Goal: Book appointment/travel/reservation

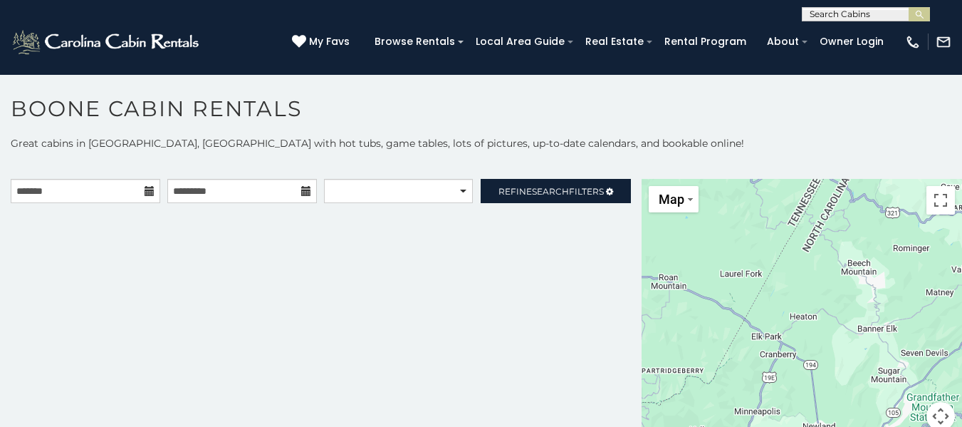
click at [145, 191] on icon at bounding box center [150, 191] width 10 height 10
click at [73, 196] on input "text" at bounding box center [86, 191] width 150 height 24
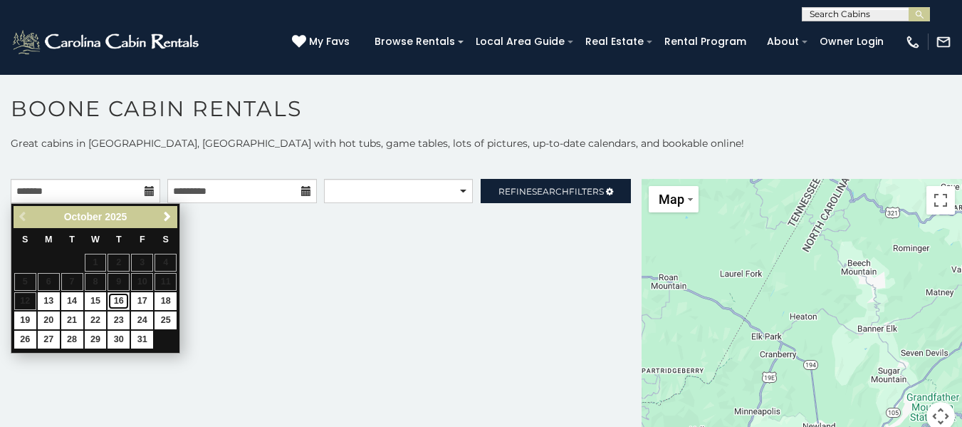
click at [125, 304] on link "16" at bounding box center [119, 301] width 22 height 18
type input "**********"
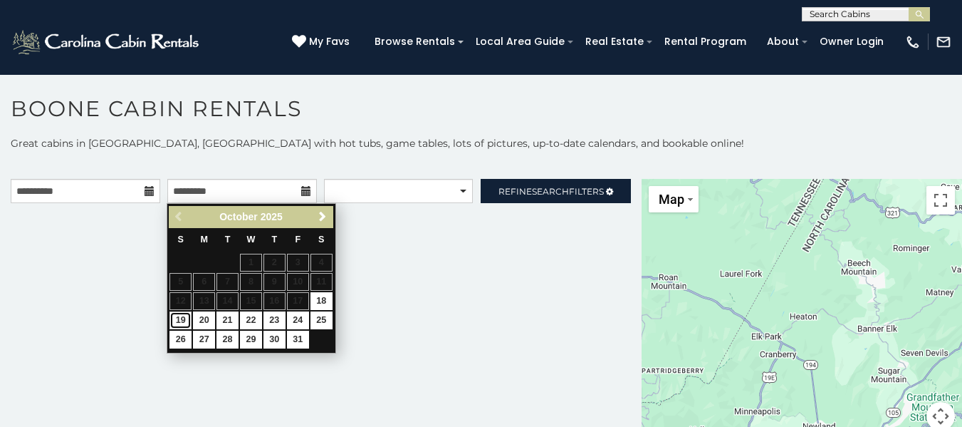
click at [177, 318] on link "19" at bounding box center [181, 320] width 22 height 18
type input "**********"
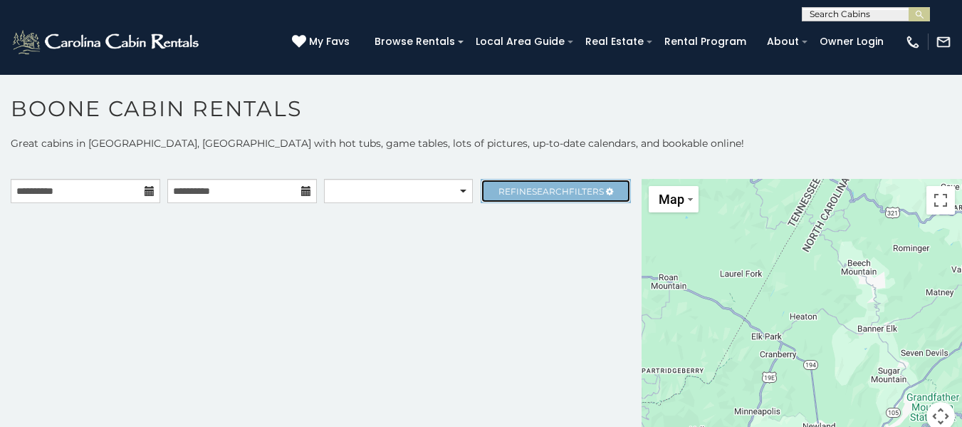
click at [557, 192] on span "Search" at bounding box center [550, 191] width 37 height 11
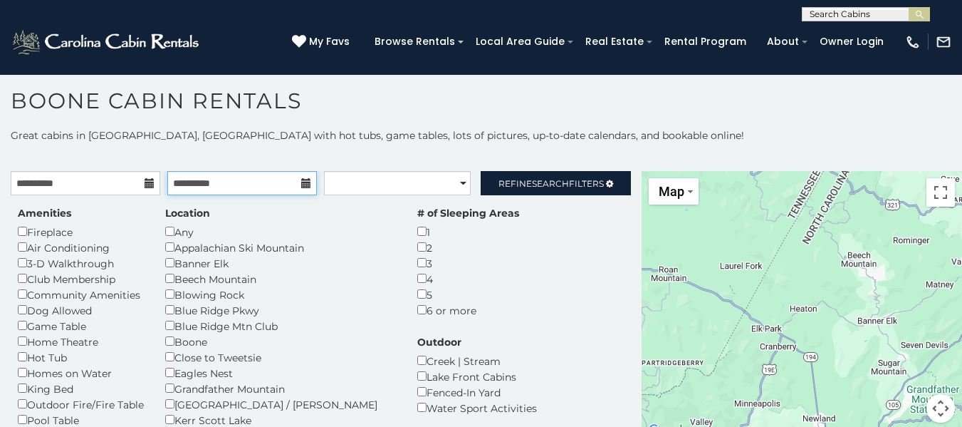
click at [266, 186] on input "**********" at bounding box center [242, 183] width 150 height 24
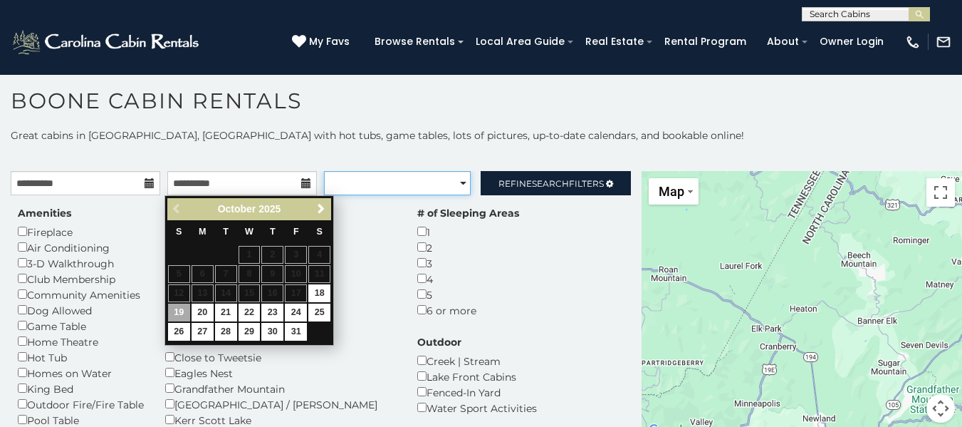
click at [400, 189] on select "**********" at bounding box center [397, 183] width 147 height 24
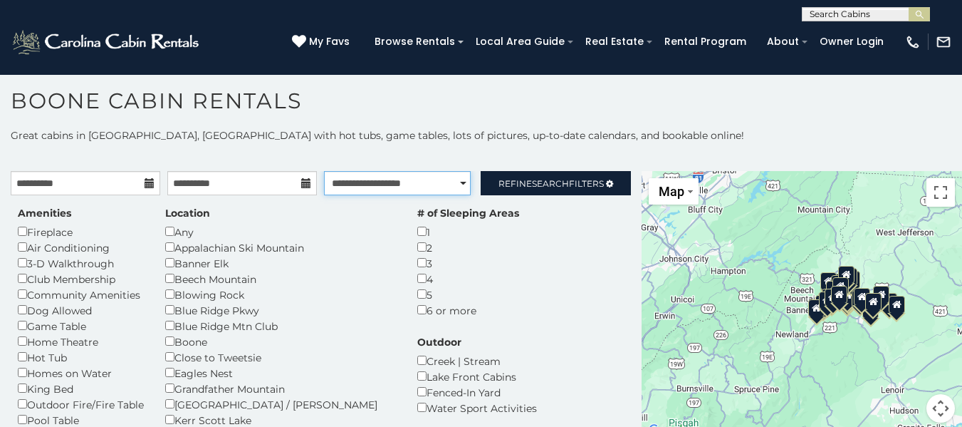
click at [324, 171] on select "**********" at bounding box center [397, 183] width 147 height 24
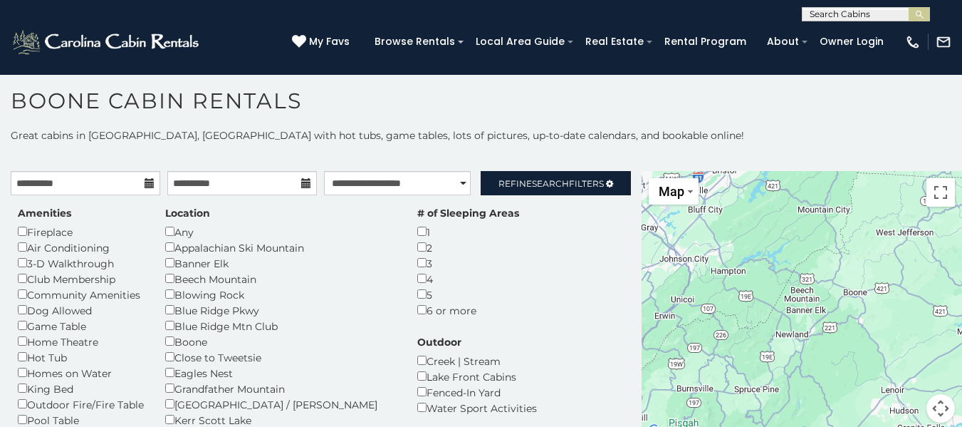
click at [758, 348] on div at bounding box center [802, 305] width 321 height 269
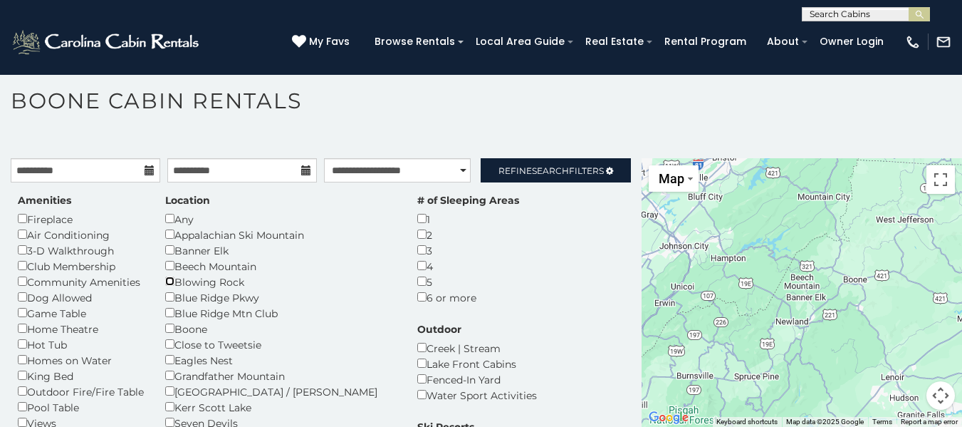
select select "**********"
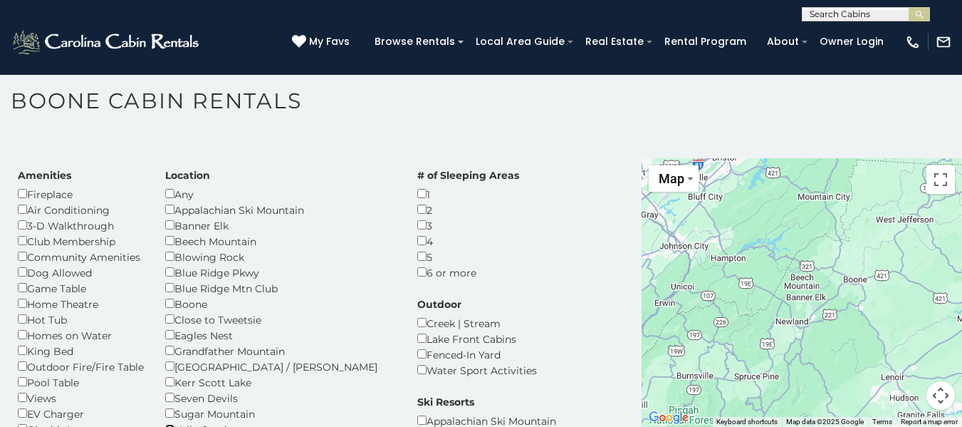
scroll to position [32, 0]
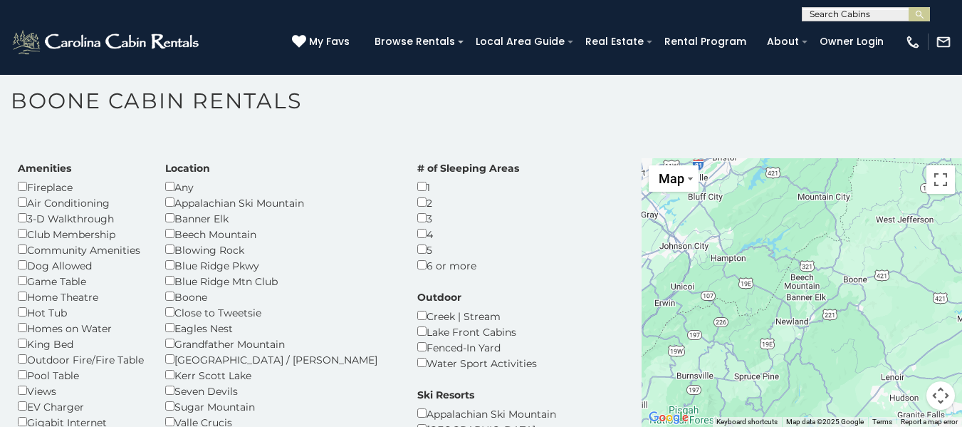
click at [487, 287] on div "Amenities Fireplace Air Conditioning 3-D Walkthrough Club Membership Community …" at bounding box center [321, 405] width 628 height 488
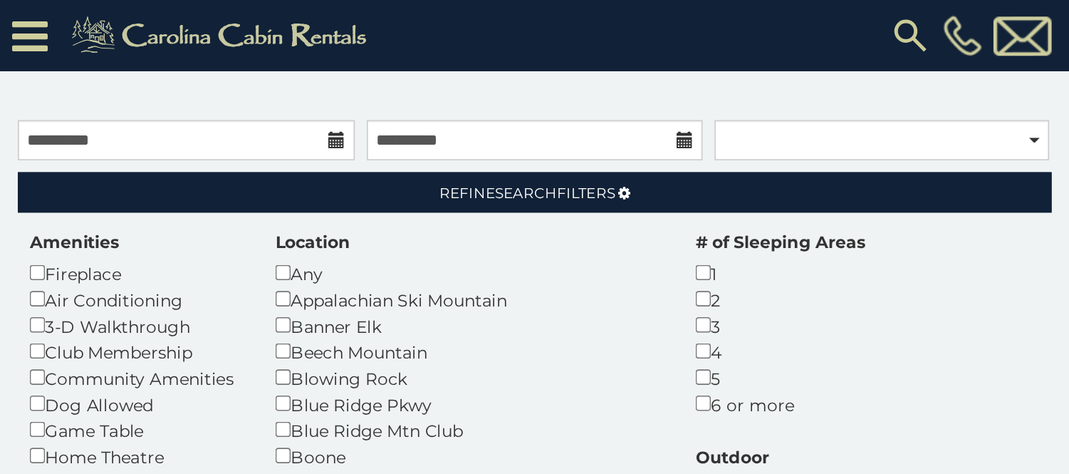
scroll to position [7, 0]
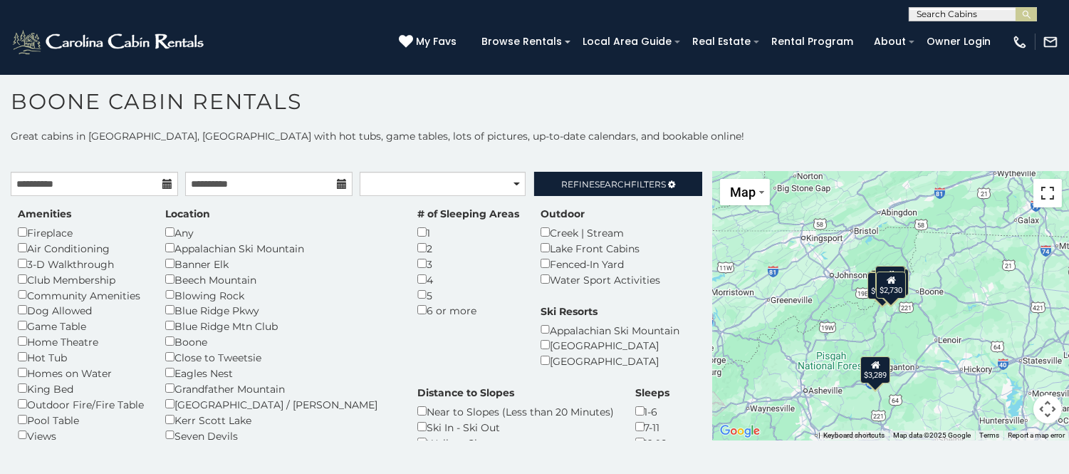
click at [962, 196] on button "Toggle fullscreen view" at bounding box center [1047, 193] width 28 height 28
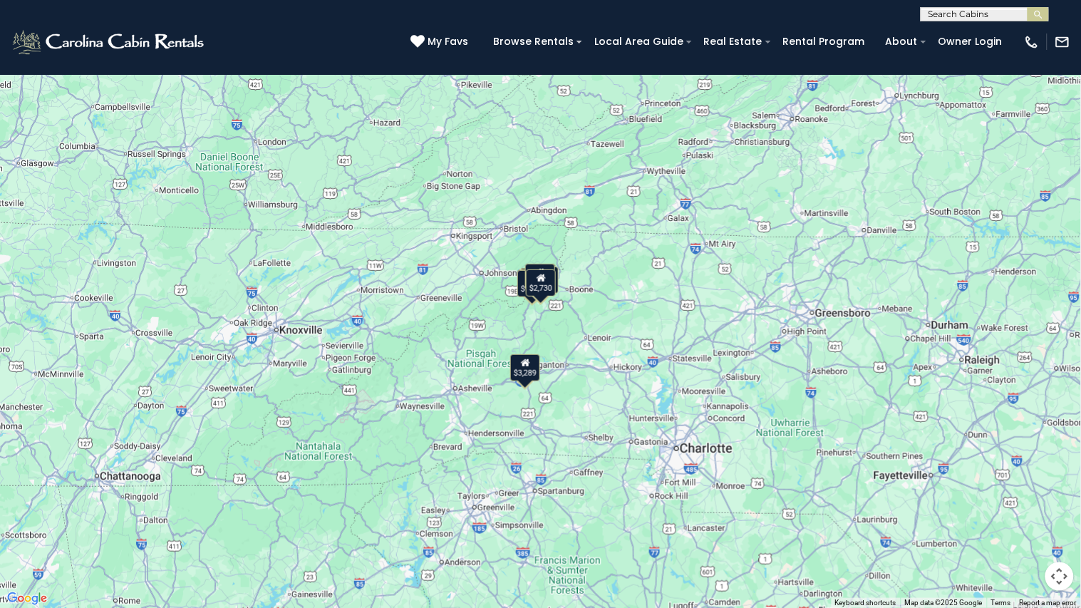
click at [962, 18] on button "Toggle fullscreen view" at bounding box center [1059, 21] width 28 height 28
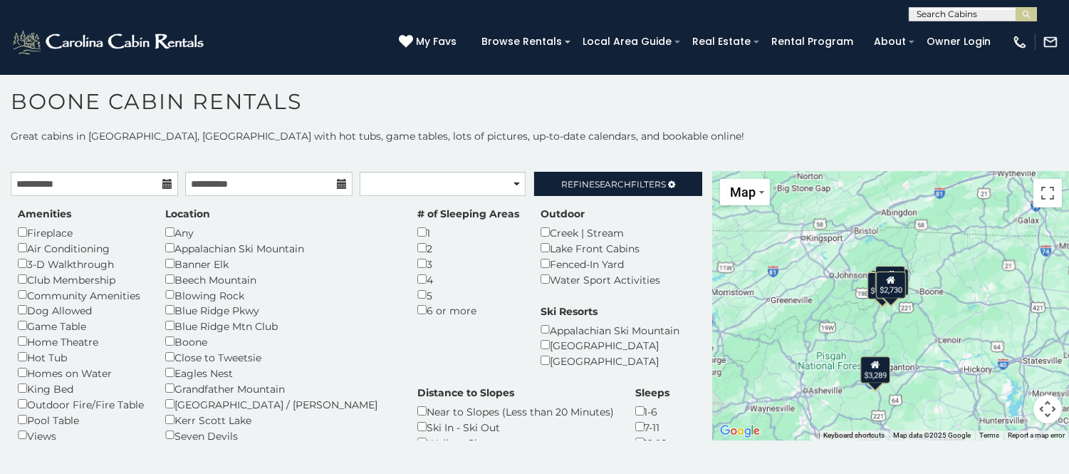
click at [885, 288] on div "$2,730" at bounding box center [891, 284] width 30 height 27
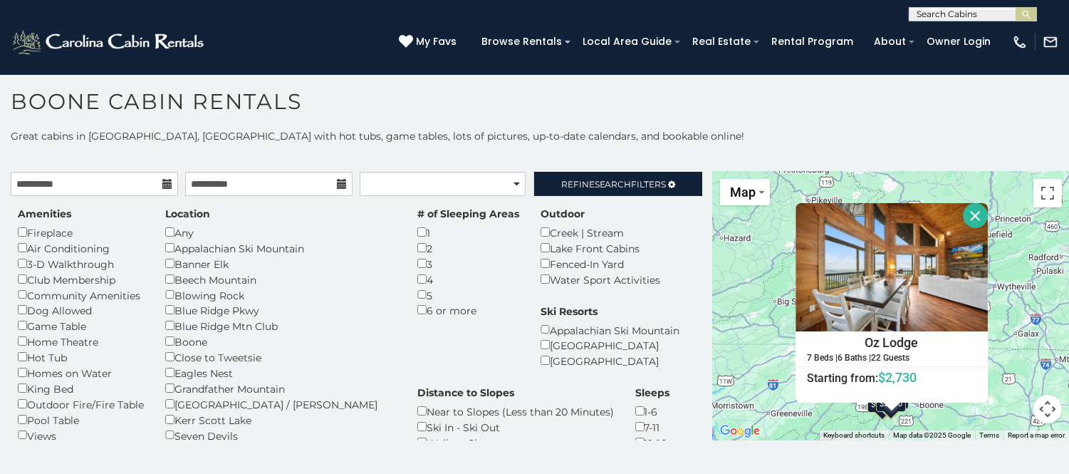
click at [962, 215] on button "Close" at bounding box center [975, 215] width 25 height 25
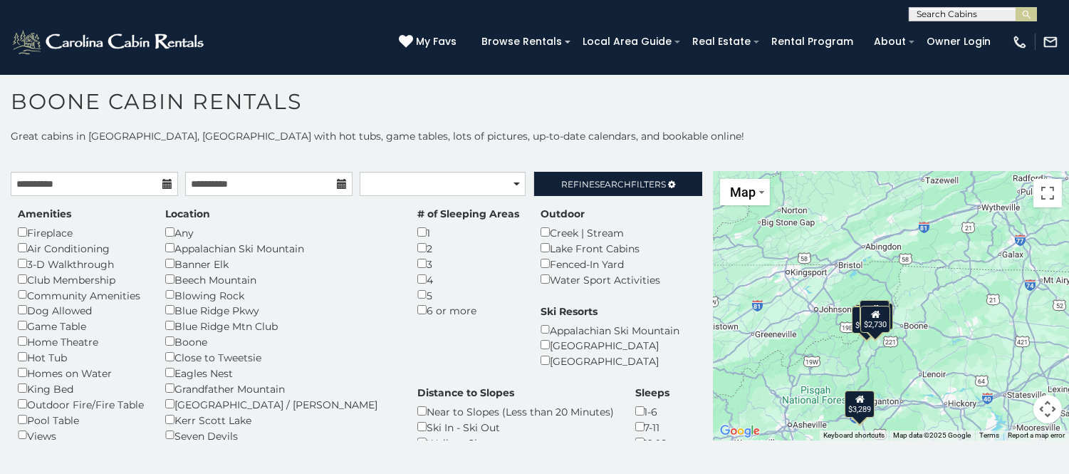
drag, startPoint x: 951, startPoint y: 375, endPoint x: 934, endPoint y: 293, distance: 83.0
click at [934, 293] on div "$3,289 $2,287 $1,551 $1,625 $1,806 $658 $2,907 $1,785 $2,730" at bounding box center [891, 306] width 356 height 269
click at [875, 318] on div "$2,730" at bounding box center [875, 318] width 30 height 27
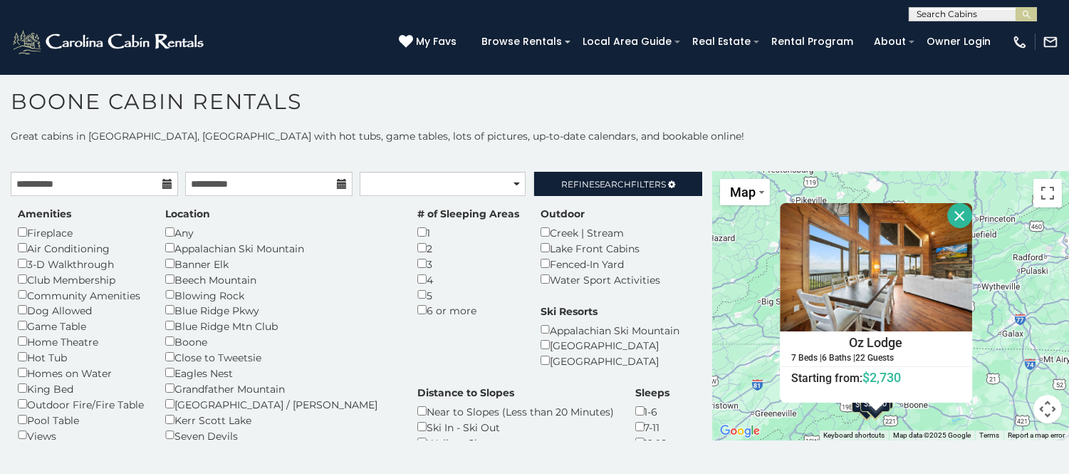
click at [962, 221] on button "Close" at bounding box center [959, 215] width 25 height 25
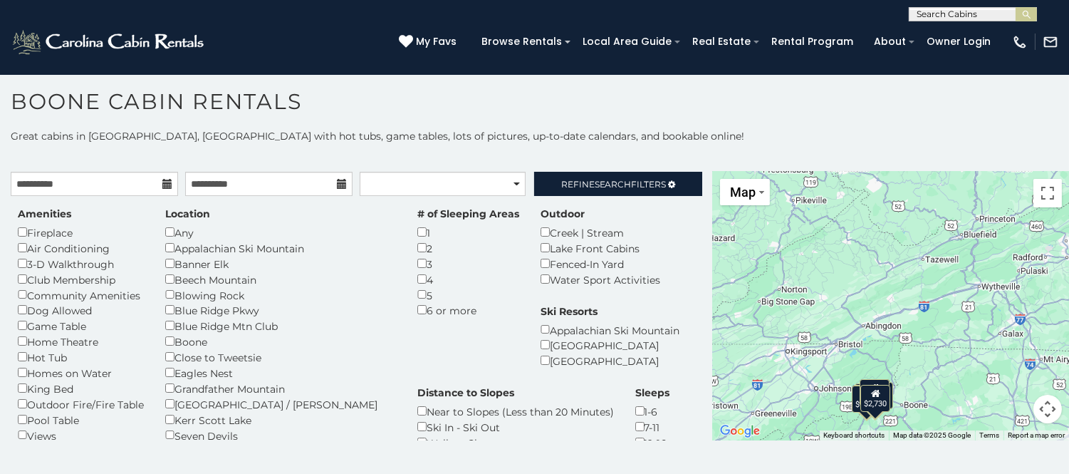
click at [713, 194] on div "$3,289 $2,287 $1,551 $1,625 $1,806 $658 $2,907 $1,785 $2,730" at bounding box center [891, 306] width 356 height 269
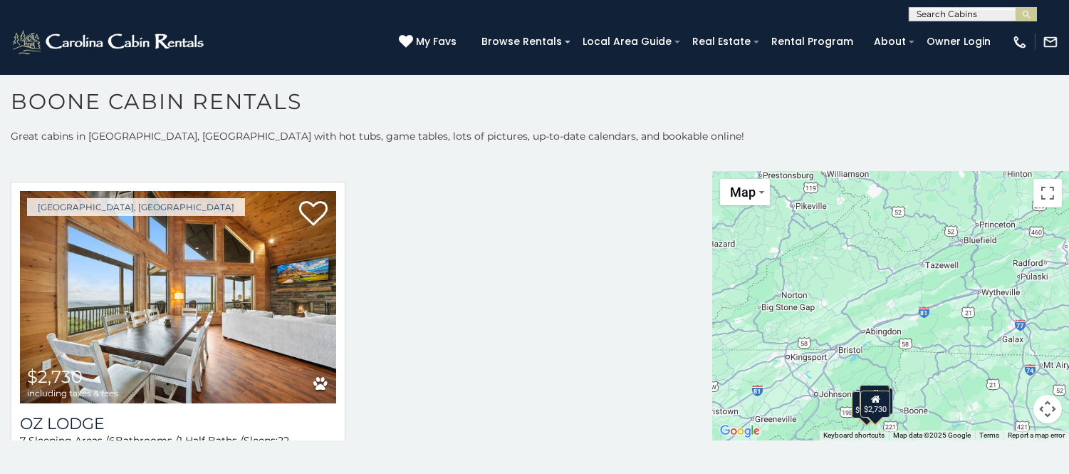
scroll to position [1861, 0]
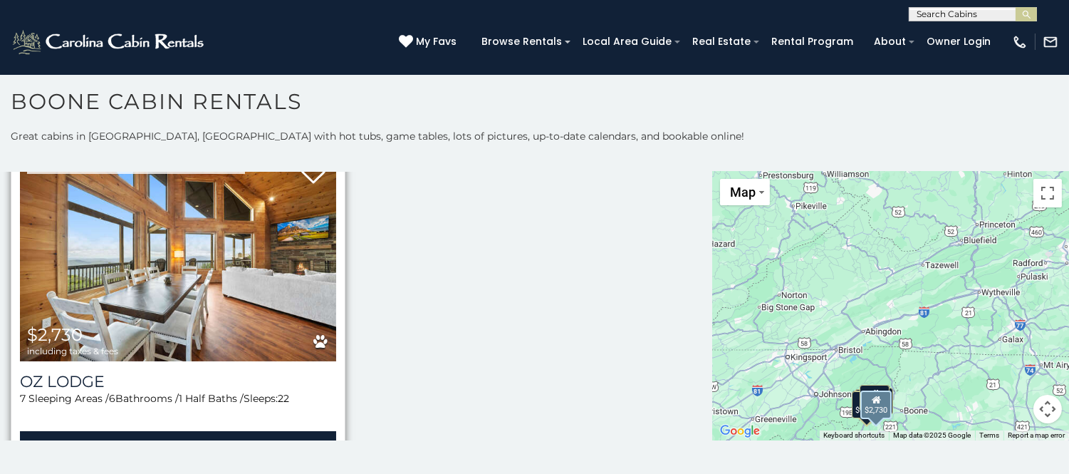
click at [269, 274] on img at bounding box center [178, 255] width 316 height 212
click at [182, 426] on link "View Property" at bounding box center [178, 445] width 316 height 29
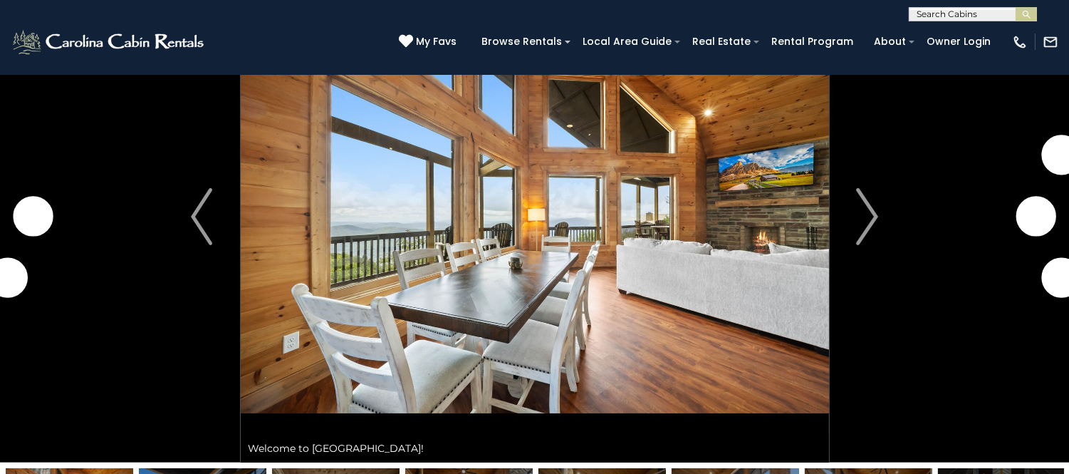
scroll to position [117, 0]
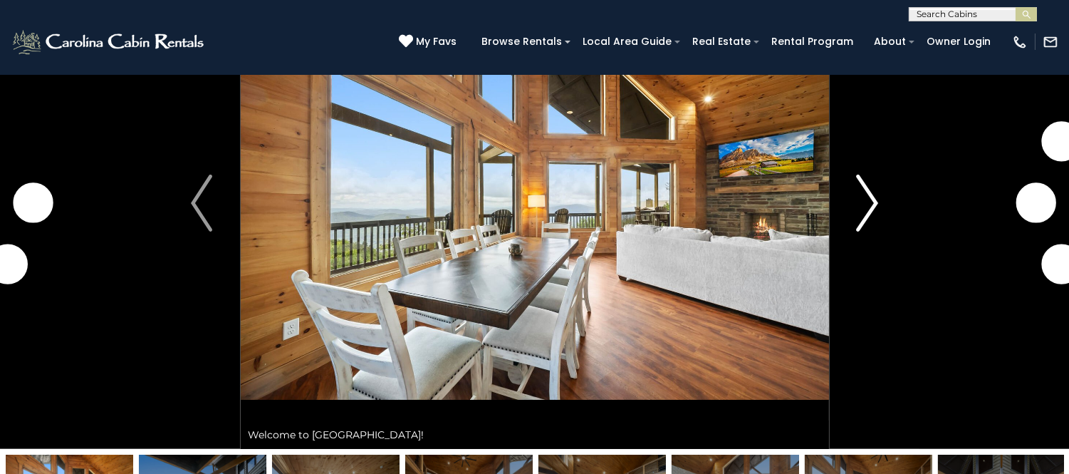
click at [865, 189] on img "Next" at bounding box center [867, 203] width 21 height 57
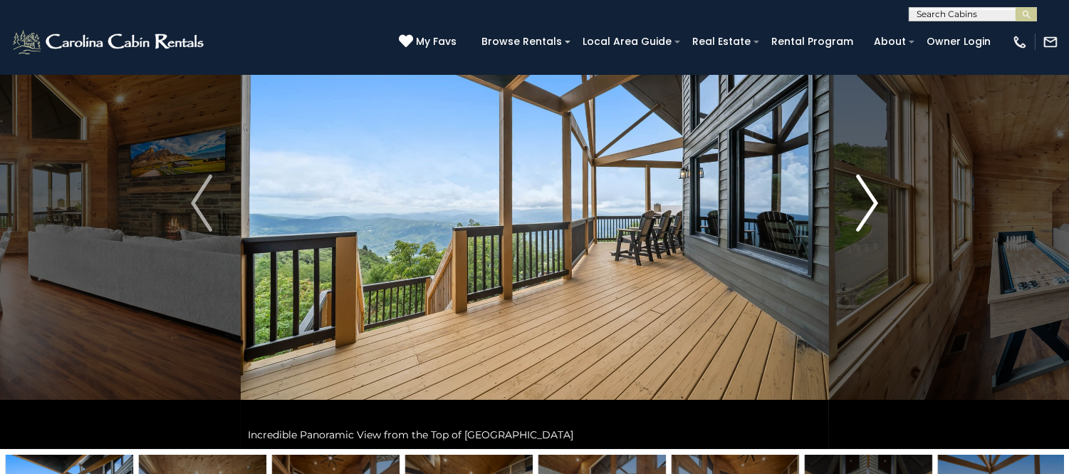
click at [865, 189] on img "Next" at bounding box center [867, 203] width 21 height 57
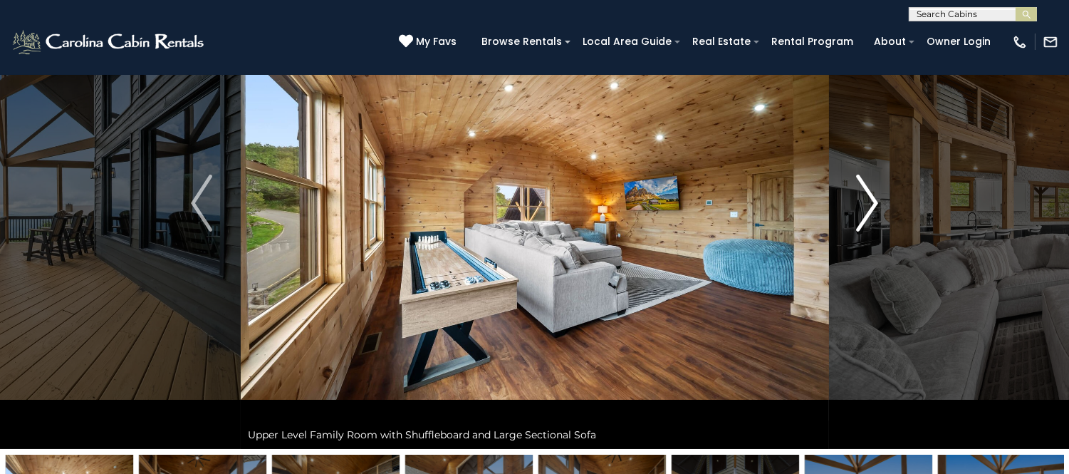
click at [865, 189] on img "Next" at bounding box center [867, 203] width 21 height 57
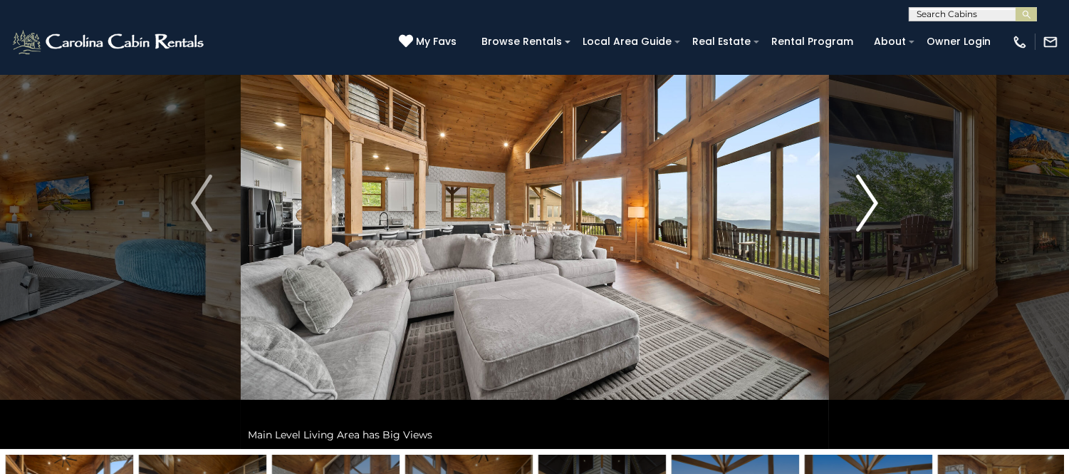
click at [865, 189] on img "Next" at bounding box center [867, 203] width 21 height 57
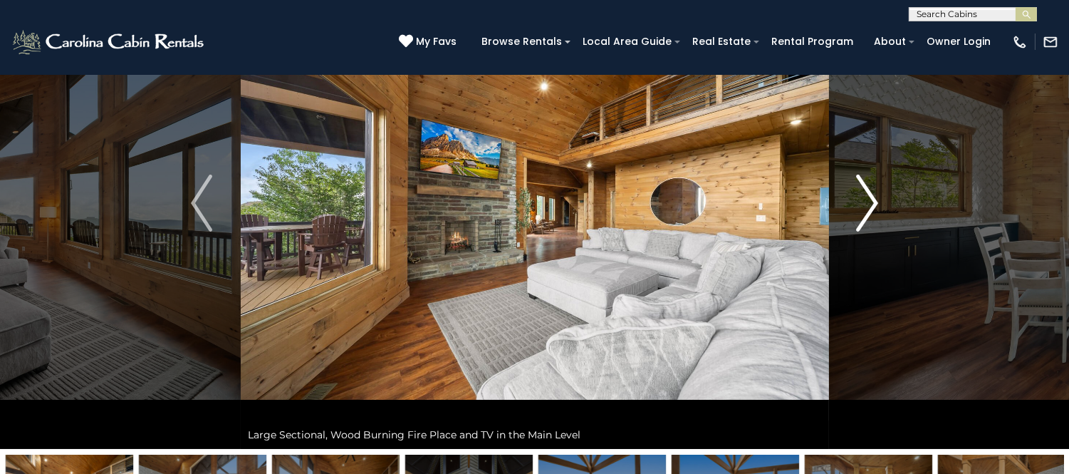
click at [865, 189] on img "Next" at bounding box center [867, 203] width 21 height 57
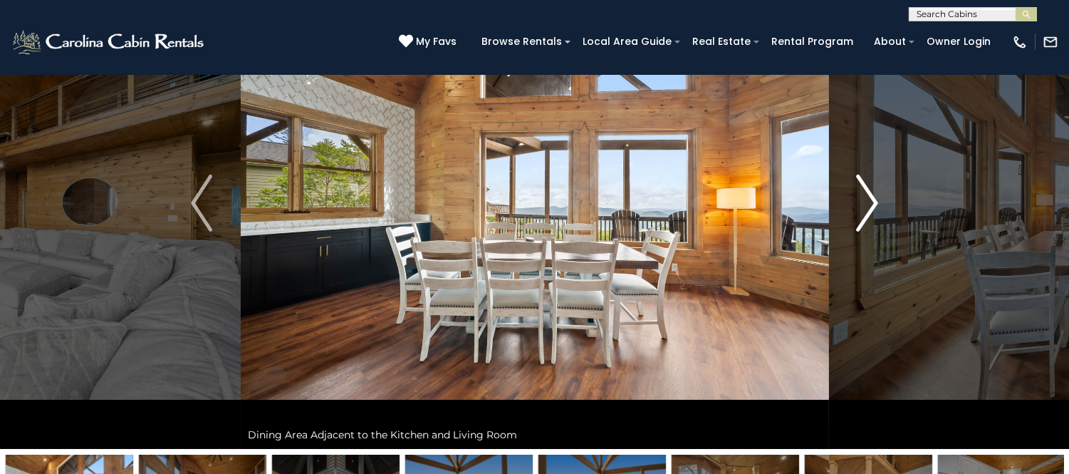
click at [865, 189] on img "Next" at bounding box center [867, 203] width 21 height 57
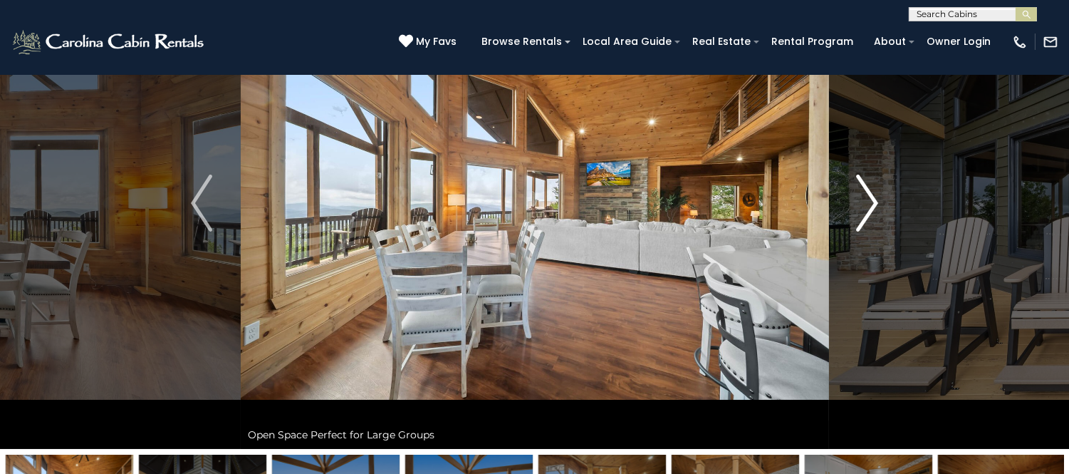
click at [865, 189] on img "Next" at bounding box center [867, 203] width 21 height 57
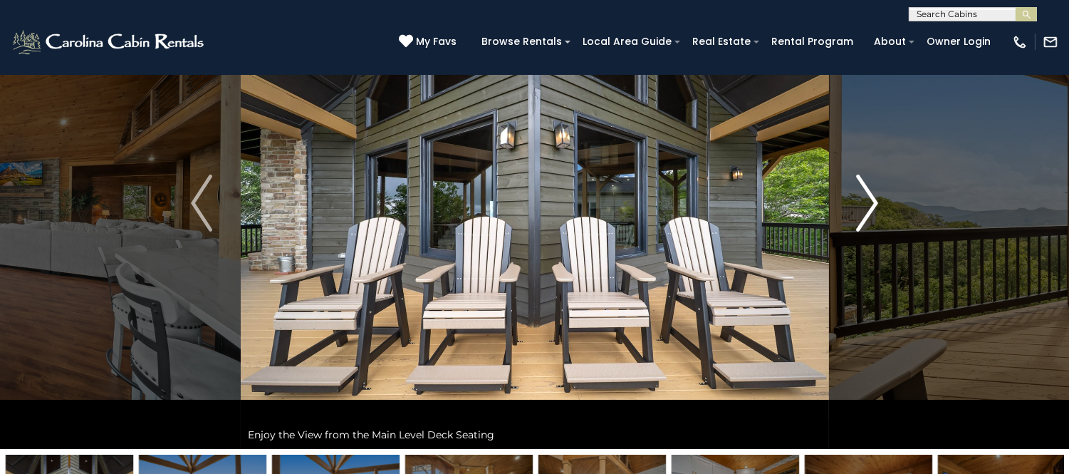
click at [865, 189] on img "Next" at bounding box center [867, 203] width 21 height 57
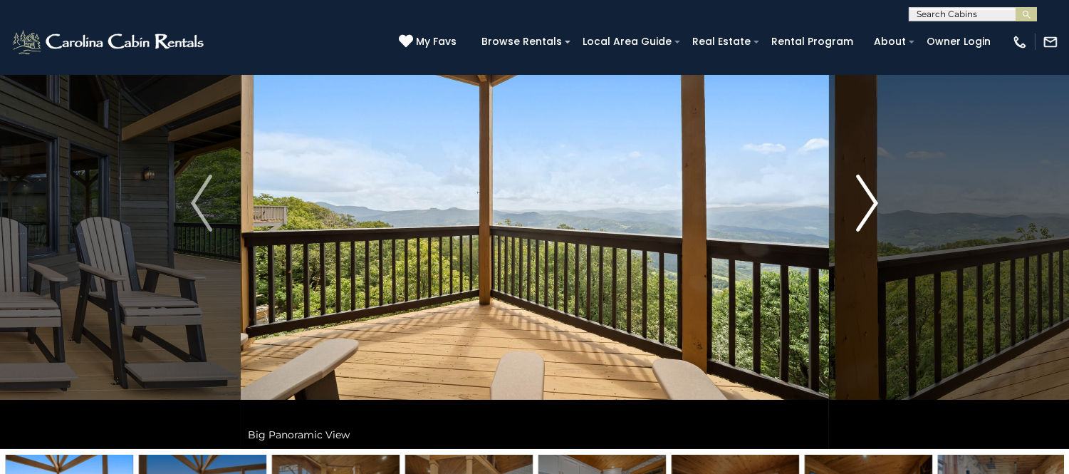
click at [865, 189] on img "Next" at bounding box center [867, 203] width 21 height 57
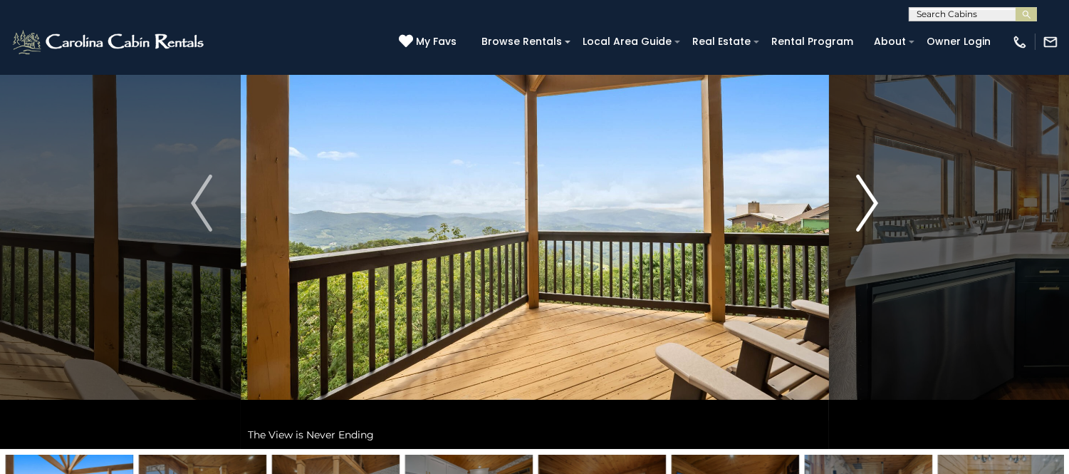
click at [865, 189] on img "Next" at bounding box center [867, 203] width 21 height 57
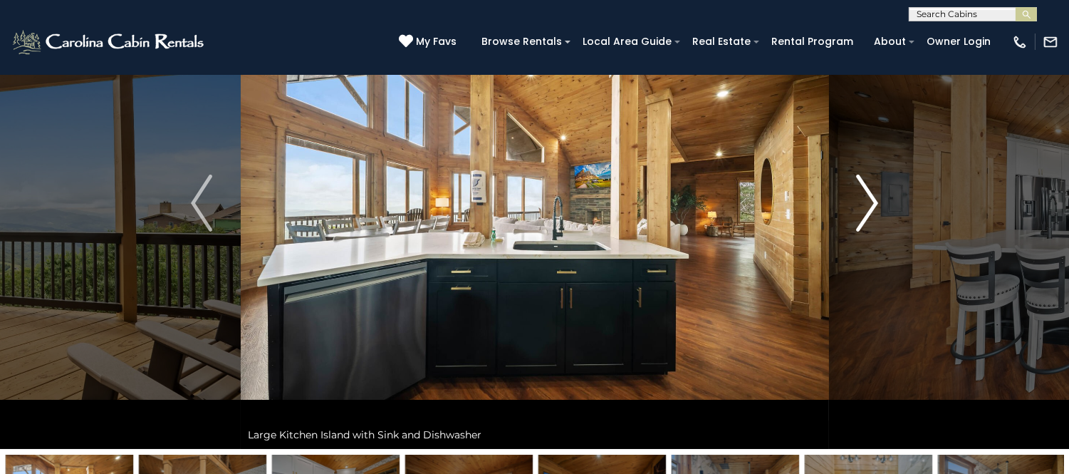
click at [865, 189] on img "Next" at bounding box center [867, 203] width 21 height 57
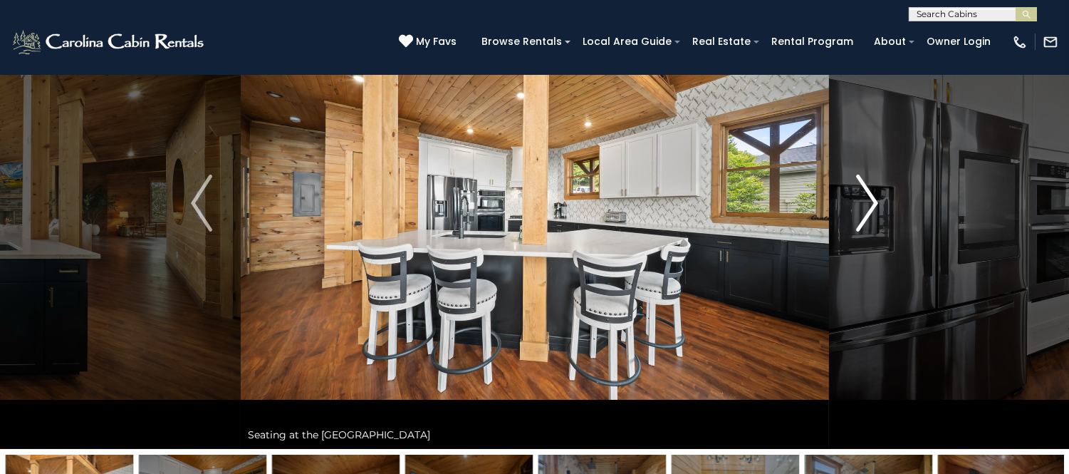
click at [865, 189] on img "Next" at bounding box center [867, 203] width 21 height 57
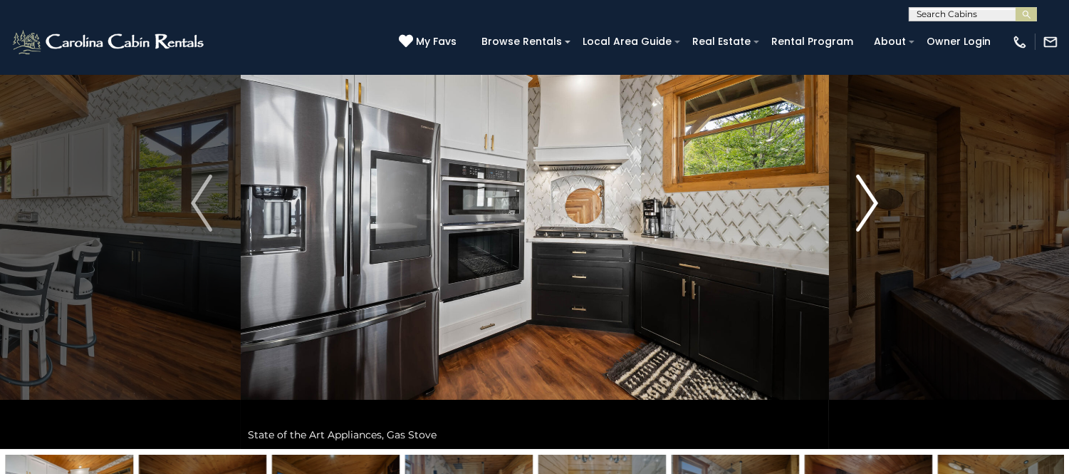
click at [865, 189] on img "Next" at bounding box center [867, 203] width 21 height 57
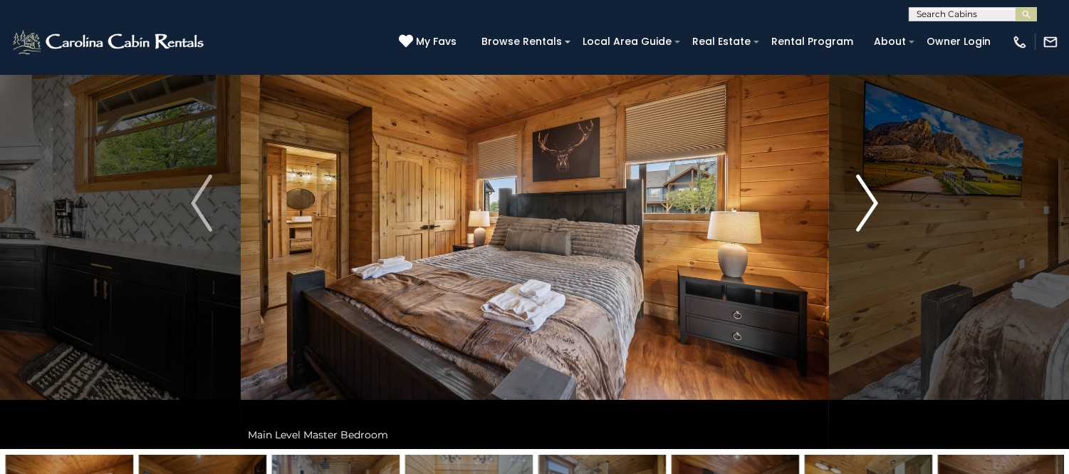
click at [865, 189] on img "Next" at bounding box center [867, 203] width 21 height 57
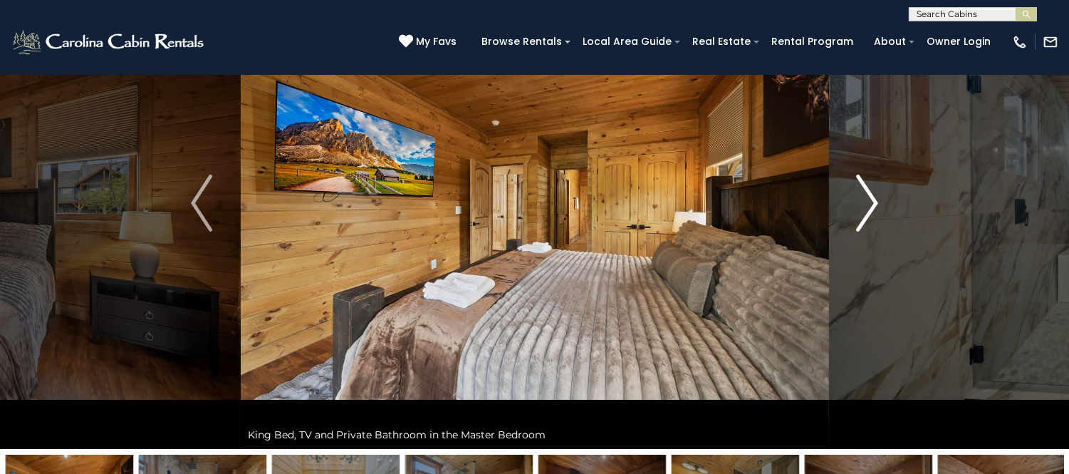
click at [865, 189] on img "Next" at bounding box center [867, 203] width 21 height 57
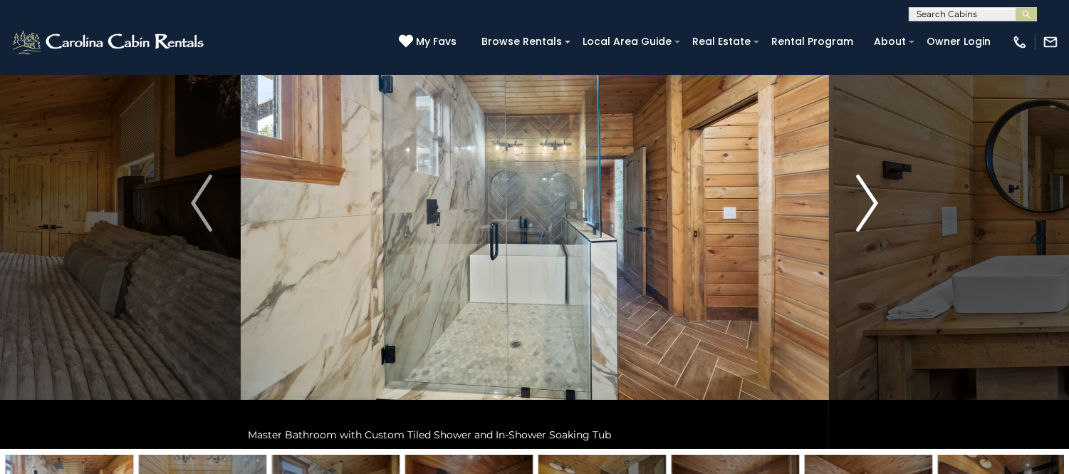
click at [865, 189] on img "Next" at bounding box center [867, 203] width 21 height 57
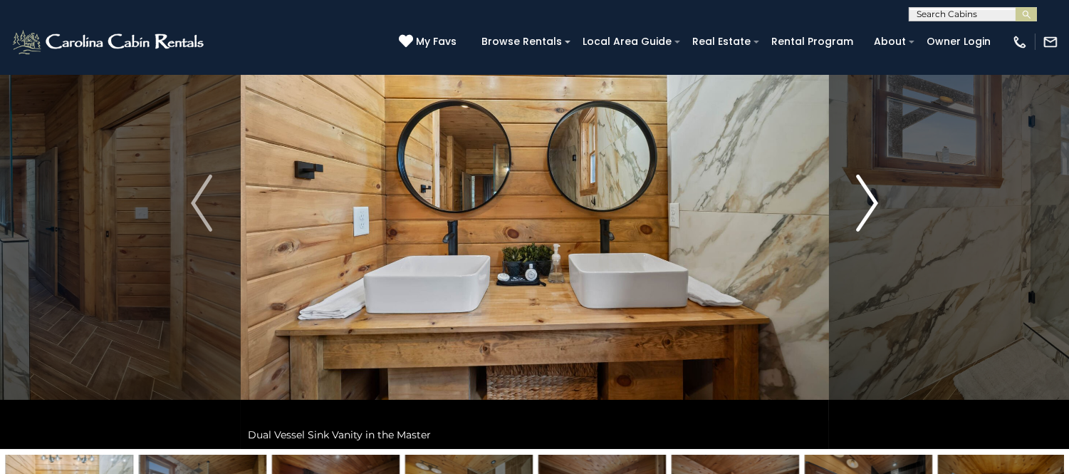
click at [865, 189] on img "Next" at bounding box center [867, 203] width 21 height 57
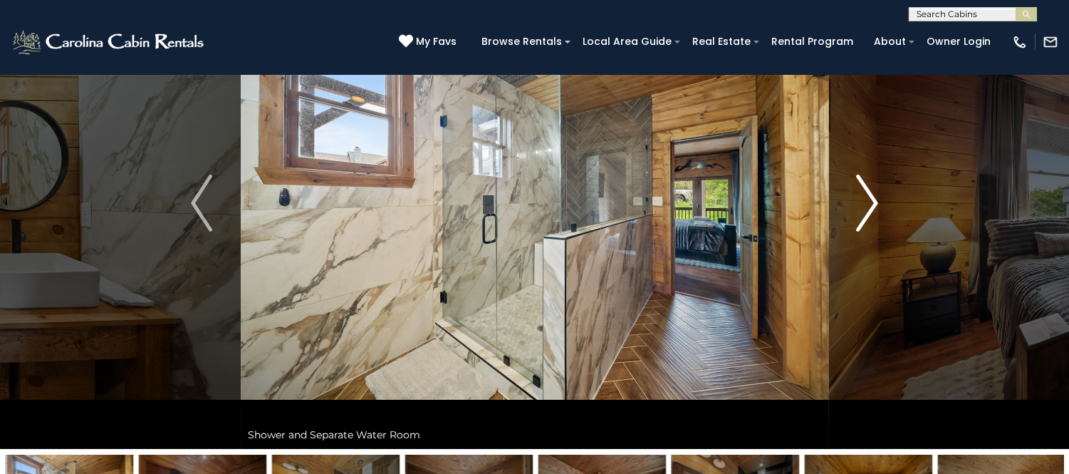
click at [865, 189] on img "Next" at bounding box center [867, 203] width 21 height 57
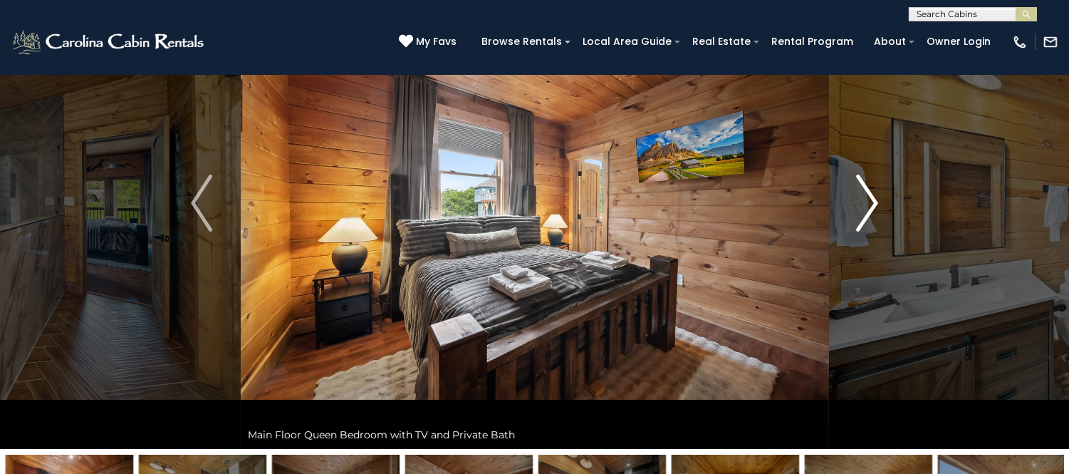
click at [865, 189] on img "Next" at bounding box center [867, 203] width 21 height 57
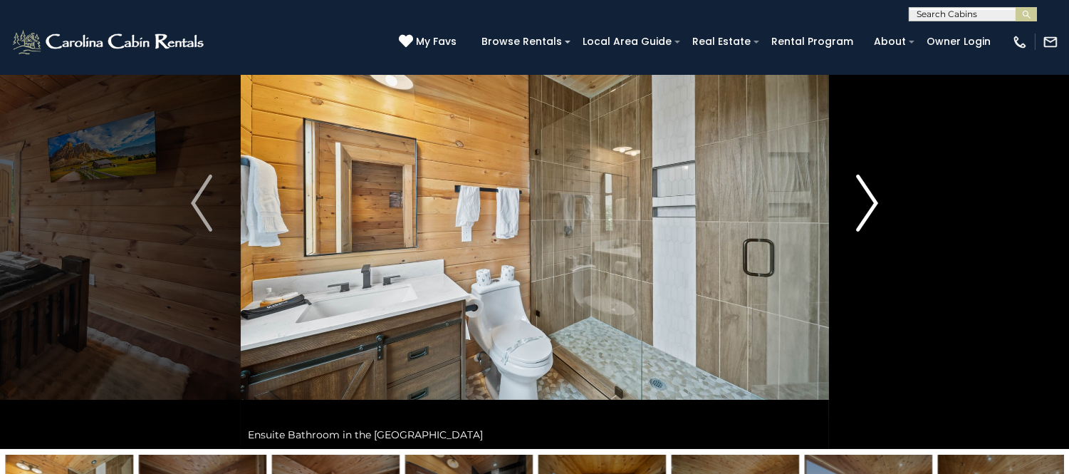
click at [865, 189] on img "Next" at bounding box center [867, 203] width 21 height 57
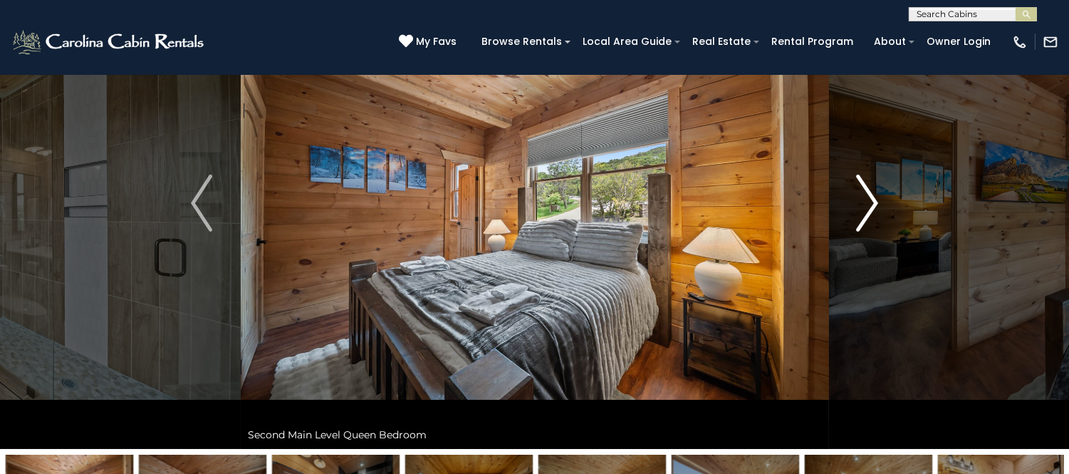
click at [865, 189] on img "Next" at bounding box center [867, 203] width 21 height 57
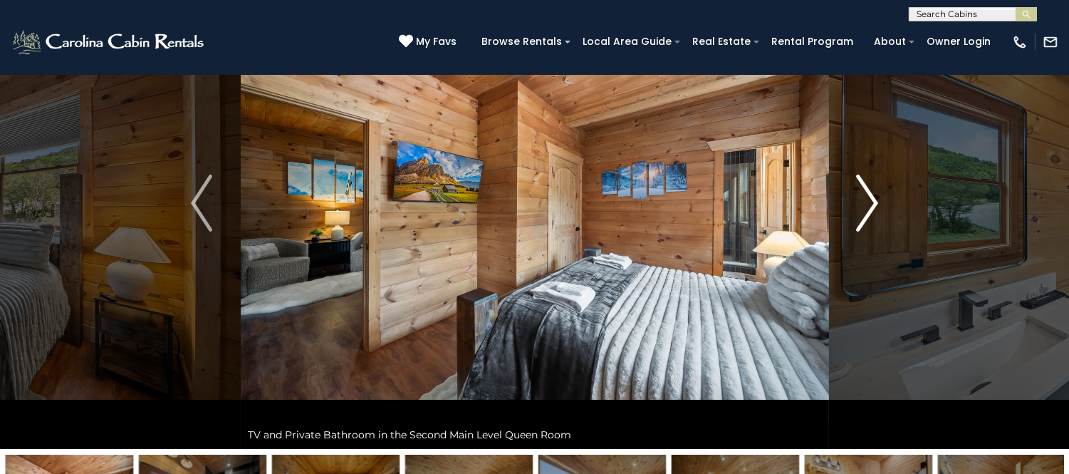
click at [865, 189] on img "Next" at bounding box center [867, 203] width 21 height 57
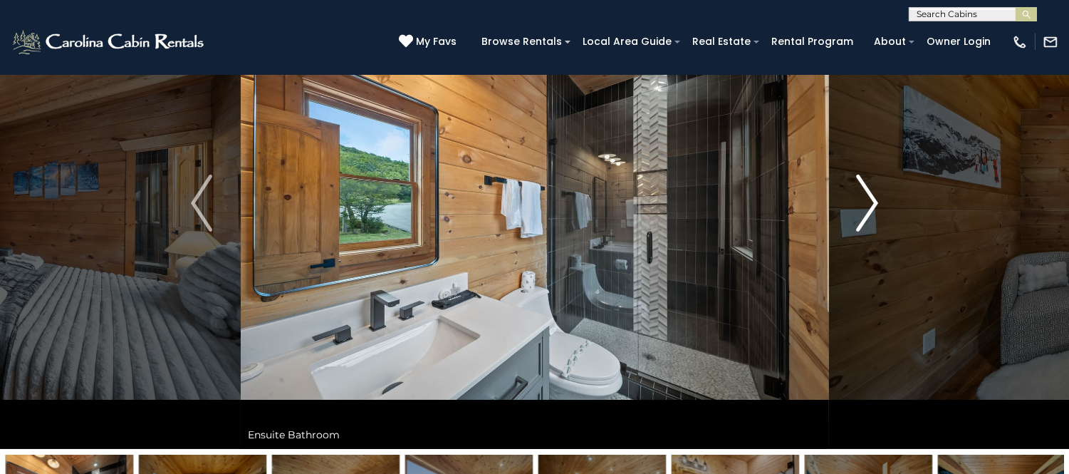
click at [865, 189] on img "Next" at bounding box center [867, 203] width 21 height 57
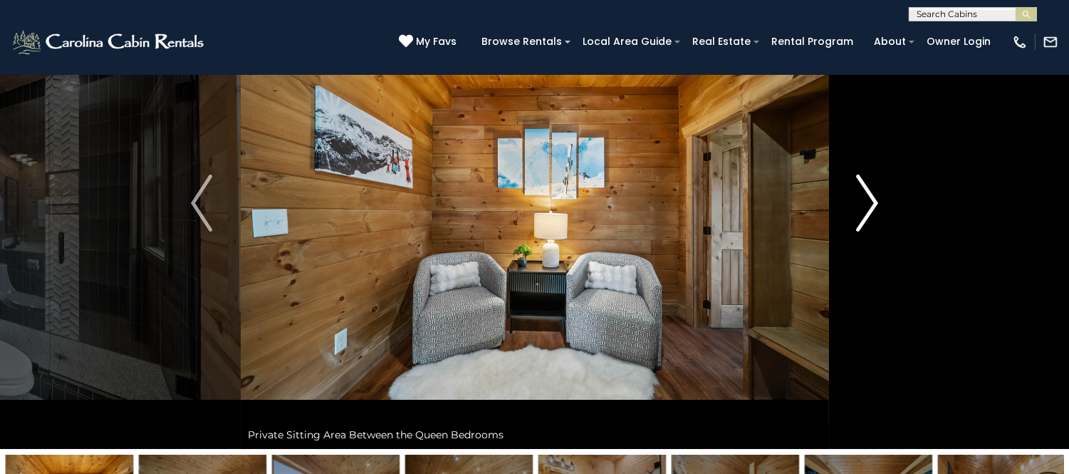
click at [865, 189] on img "Next" at bounding box center [867, 203] width 21 height 57
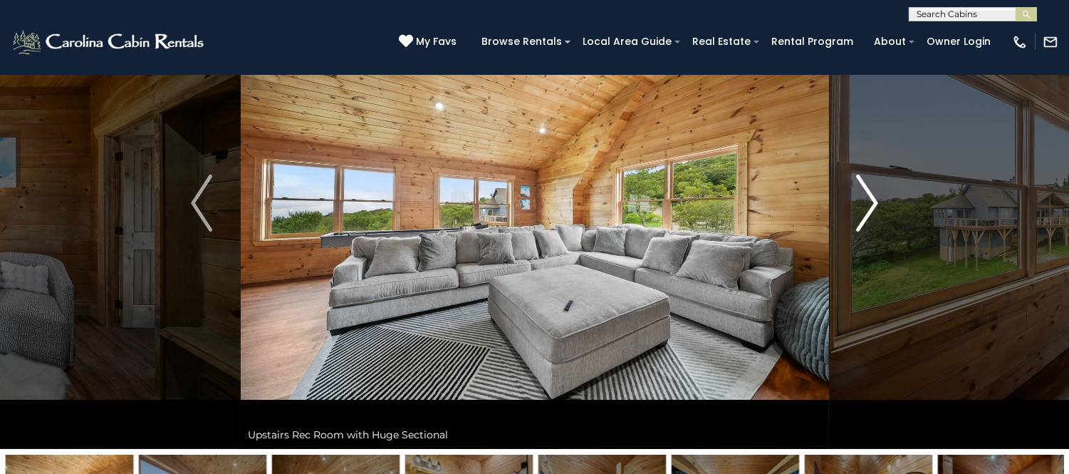
click at [865, 189] on img "Next" at bounding box center [867, 203] width 21 height 57
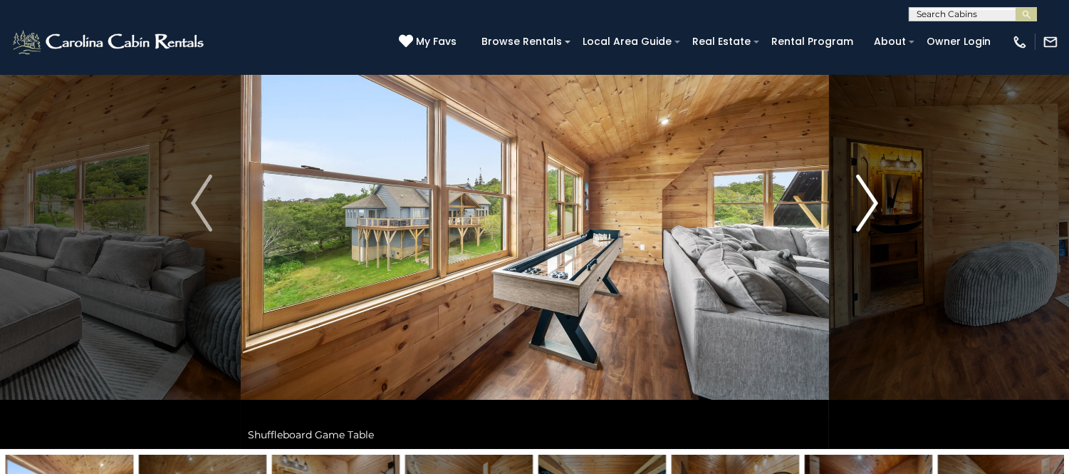
click at [865, 189] on img "Next" at bounding box center [867, 203] width 21 height 57
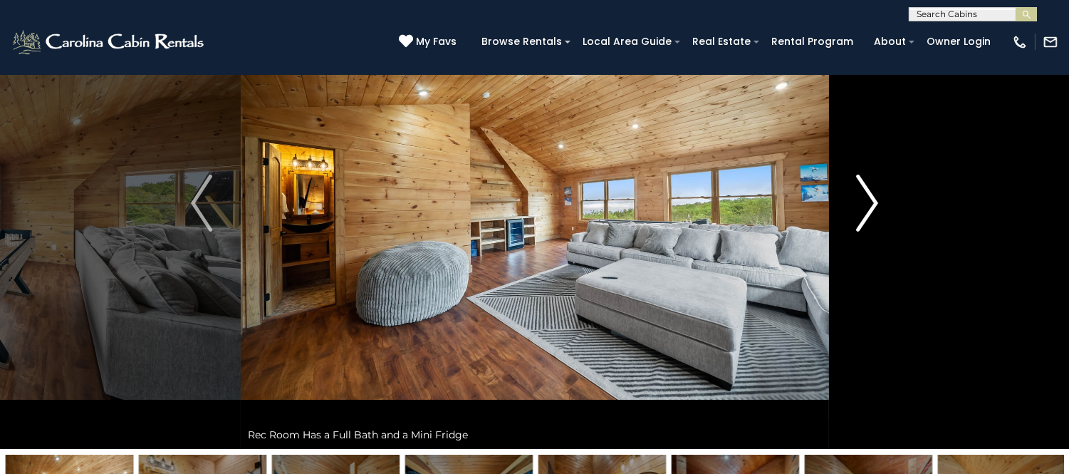
click at [865, 189] on img "Next" at bounding box center [867, 203] width 21 height 57
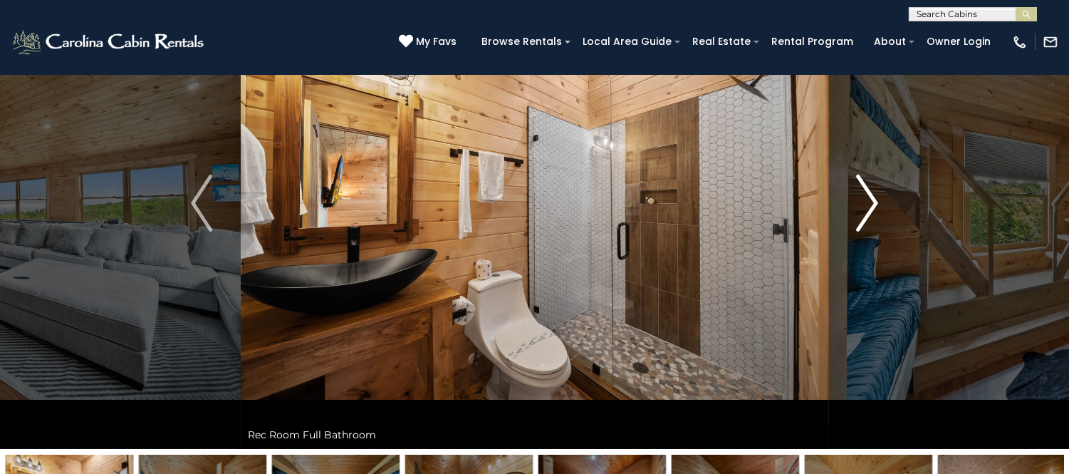
click at [865, 189] on img "Next" at bounding box center [867, 203] width 21 height 57
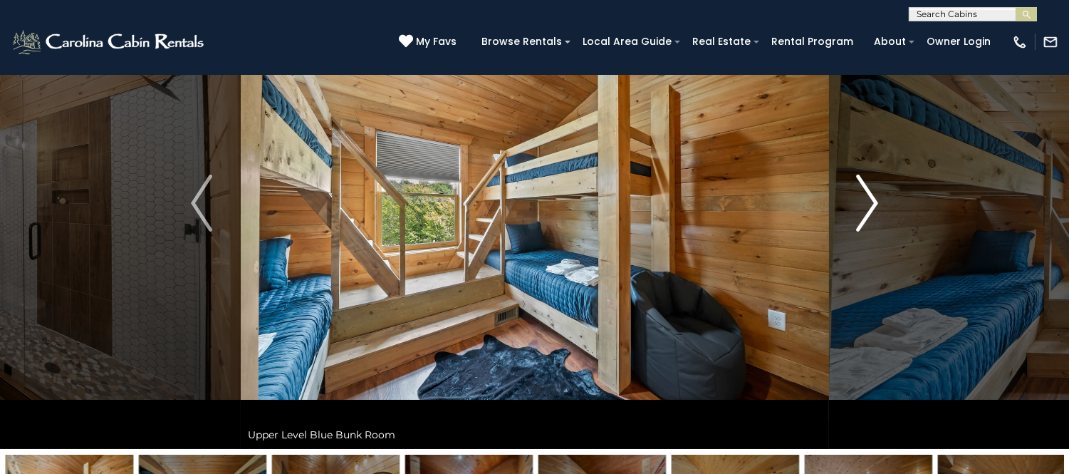
click at [865, 189] on img "Next" at bounding box center [867, 203] width 21 height 57
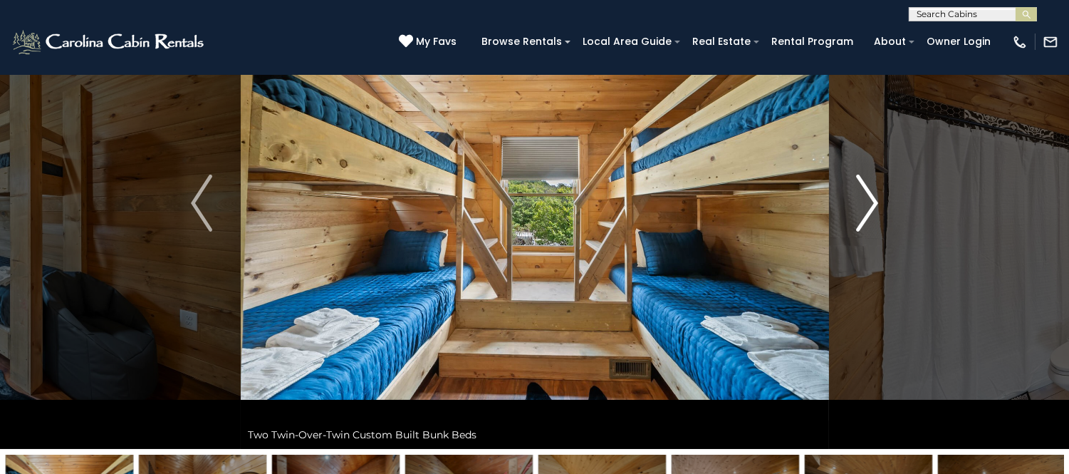
click at [865, 189] on img "Next" at bounding box center [867, 203] width 21 height 57
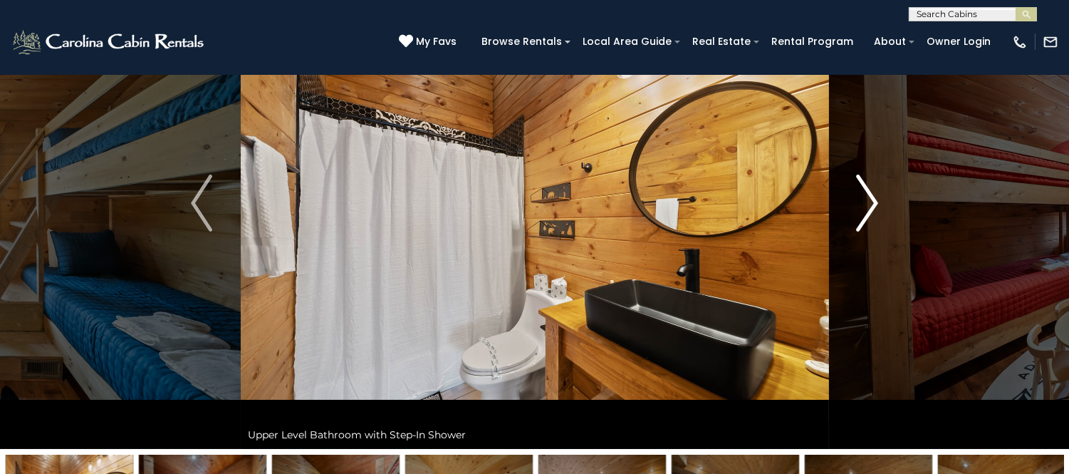
click at [865, 189] on img "Next" at bounding box center [867, 203] width 21 height 57
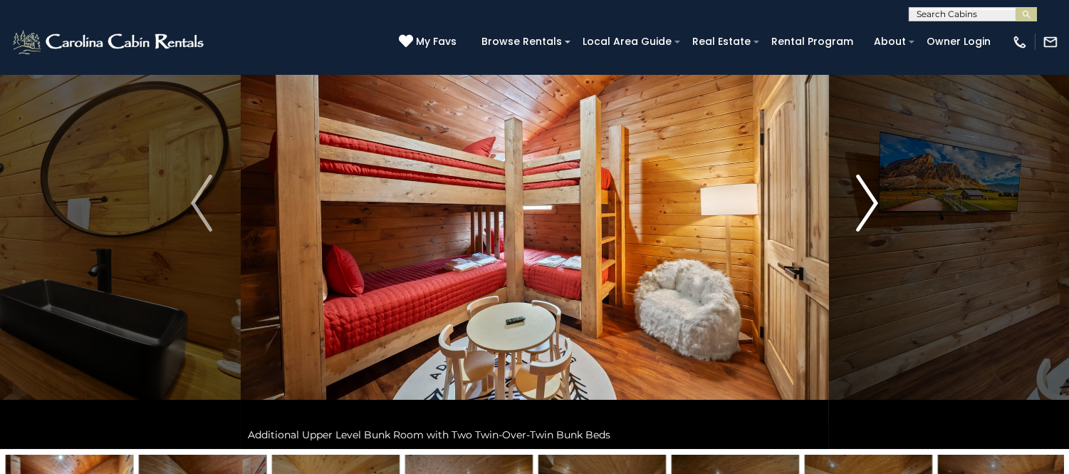
click at [865, 189] on img "Next" at bounding box center [867, 203] width 21 height 57
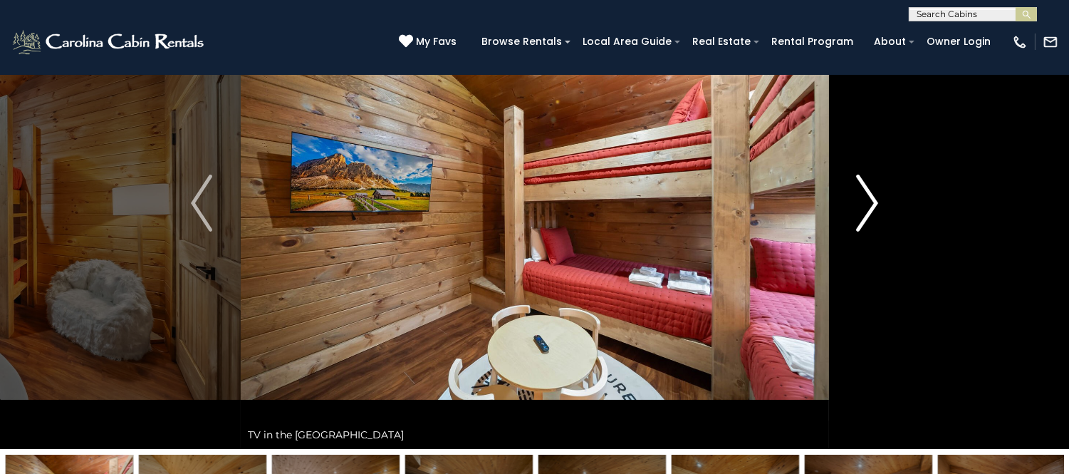
click at [865, 189] on img "Next" at bounding box center [867, 203] width 21 height 57
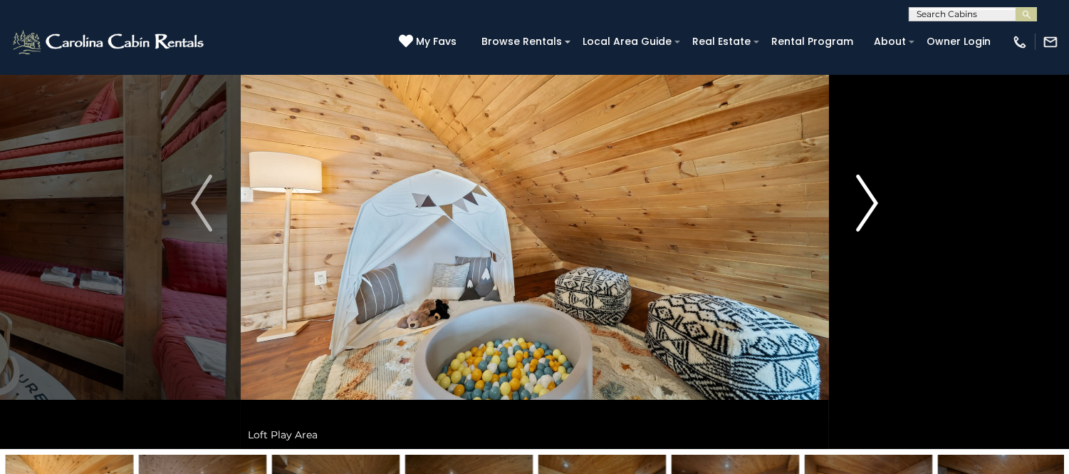
click at [865, 189] on img "Next" at bounding box center [867, 203] width 21 height 57
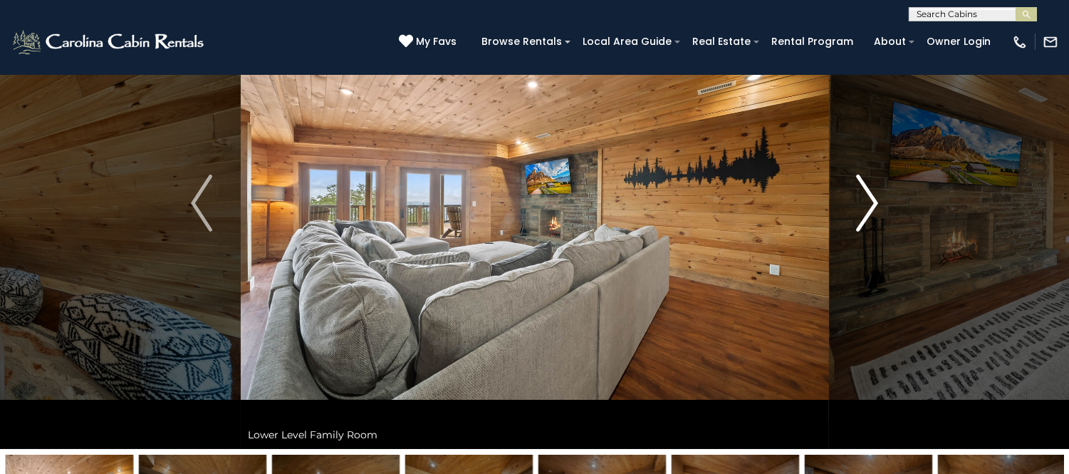
click at [865, 189] on img "Next" at bounding box center [867, 203] width 21 height 57
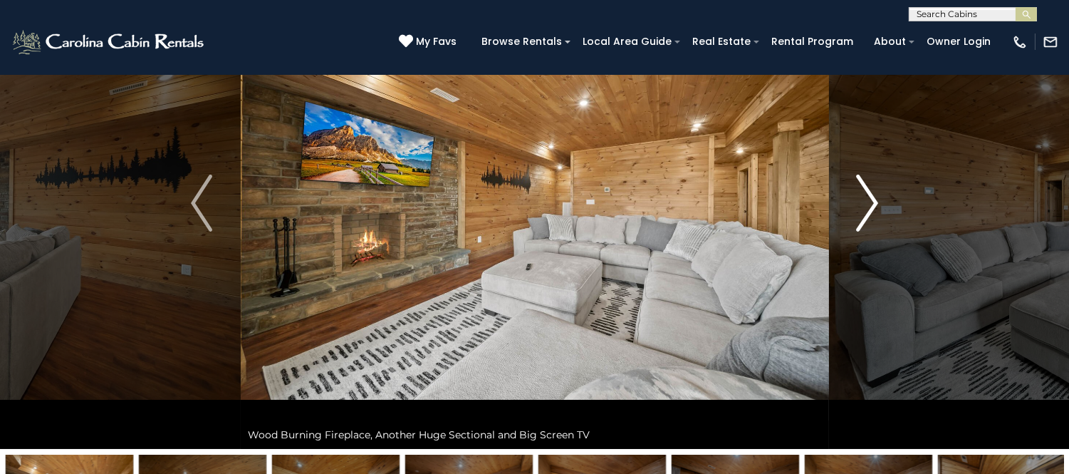
click at [865, 189] on img "Next" at bounding box center [867, 203] width 21 height 57
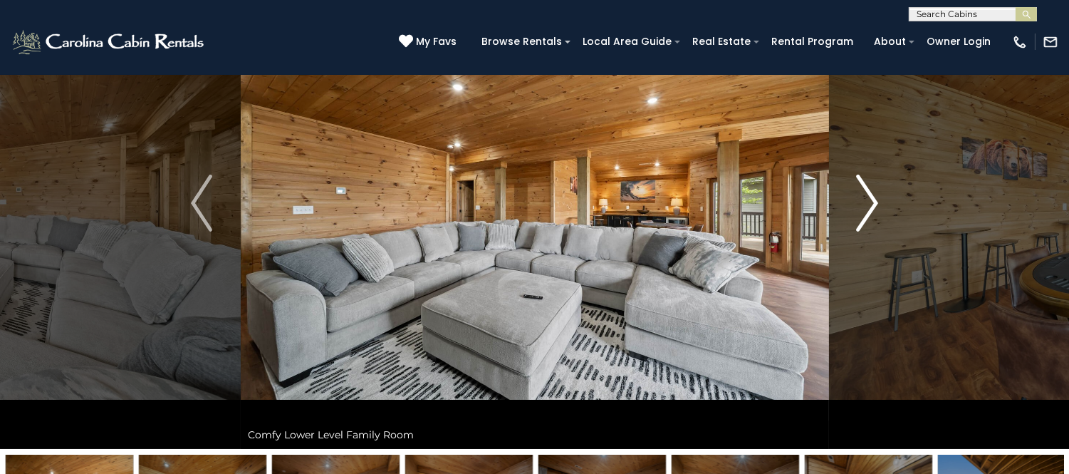
click at [865, 189] on img "Next" at bounding box center [867, 203] width 21 height 57
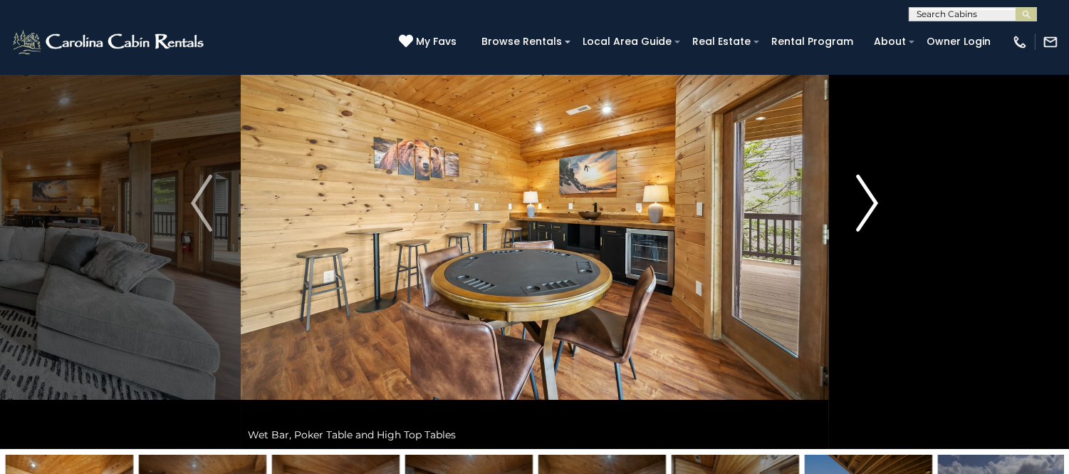
click at [865, 189] on img "Next" at bounding box center [867, 203] width 21 height 57
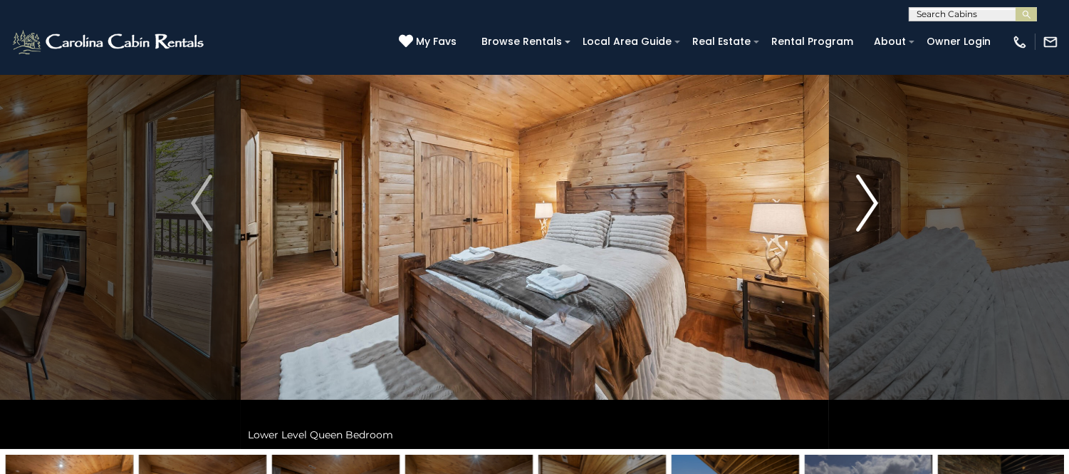
click at [865, 189] on img "Next" at bounding box center [867, 203] width 21 height 57
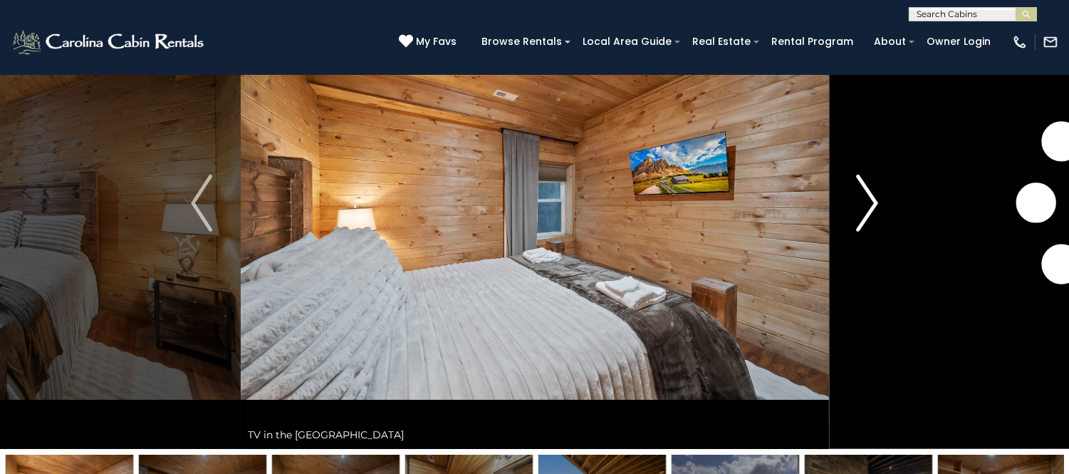
click at [865, 189] on img "Next" at bounding box center [867, 203] width 21 height 57
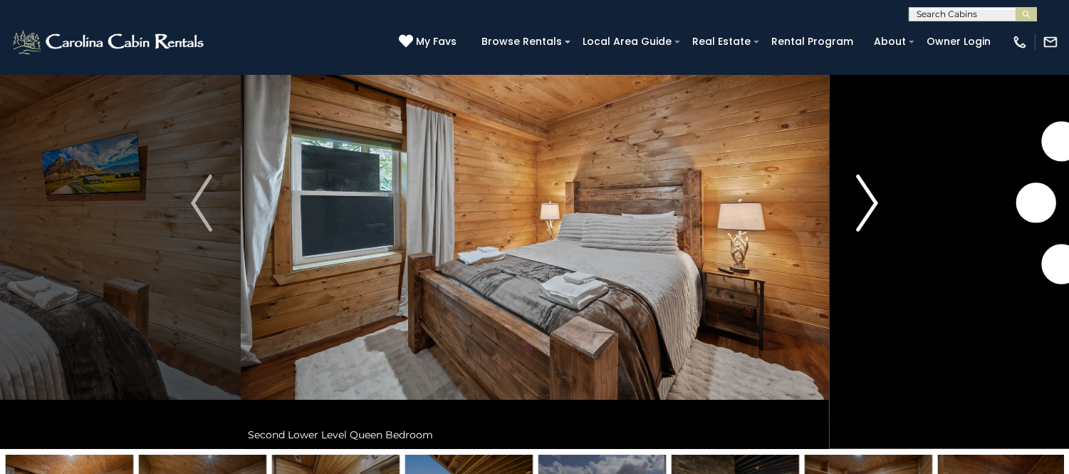
click at [865, 189] on img "Next" at bounding box center [867, 203] width 21 height 57
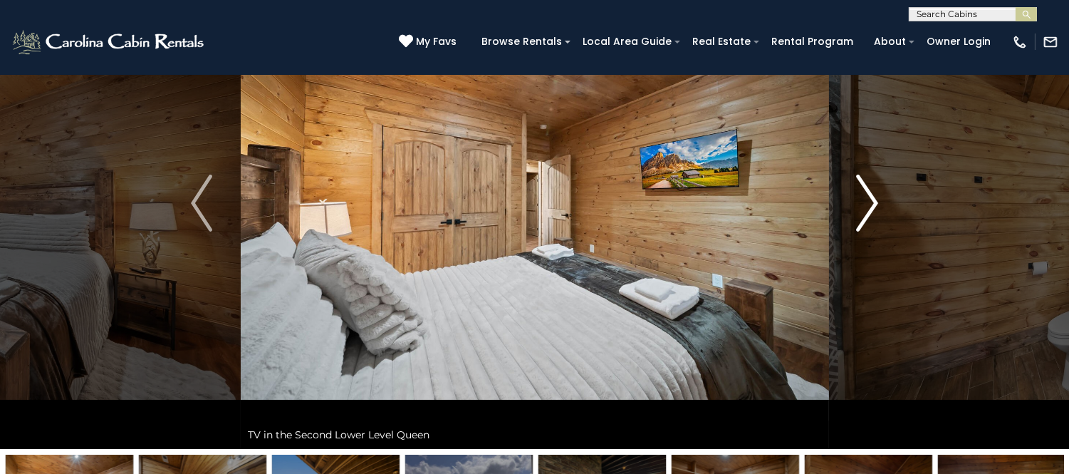
click at [865, 189] on img "Next" at bounding box center [867, 203] width 21 height 57
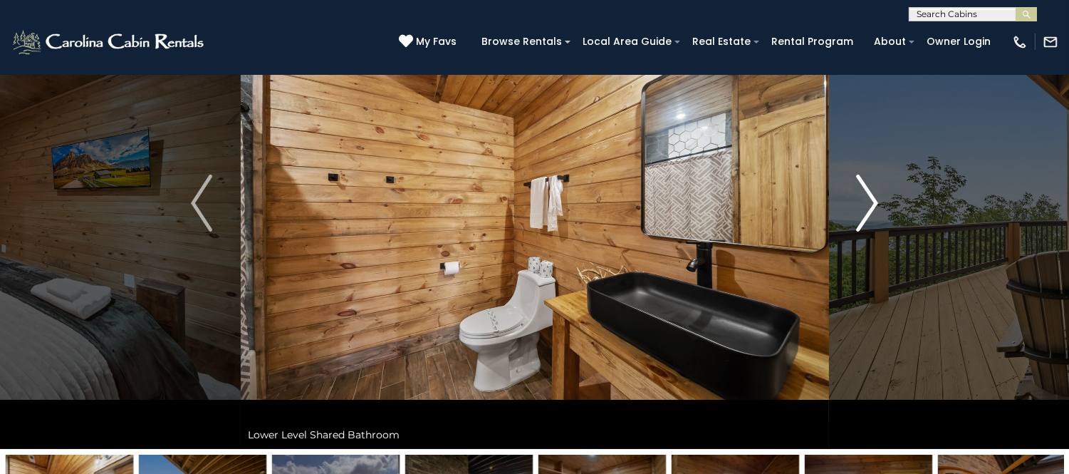
click at [865, 189] on img "Next" at bounding box center [867, 203] width 21 height 57
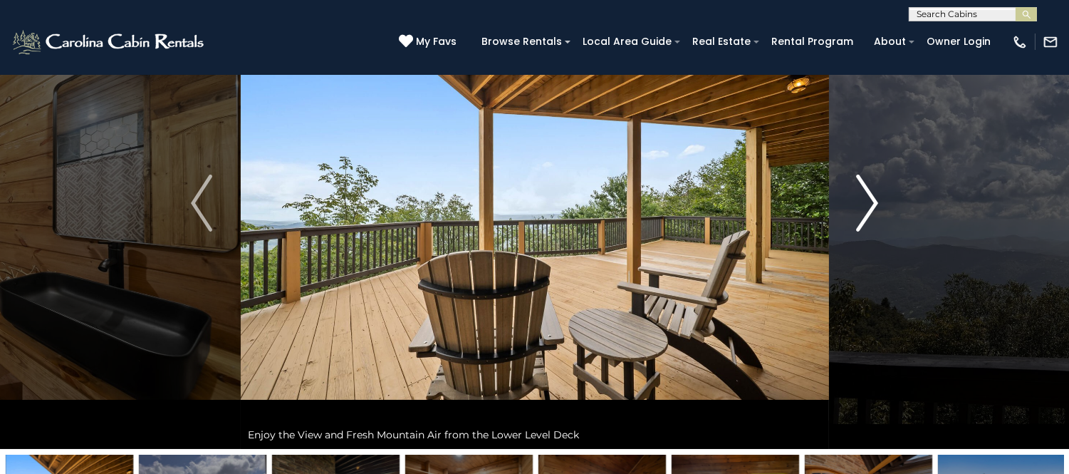
click at [865, 189] on img "Next" at bounding box center [867, 203] width 21 height 57
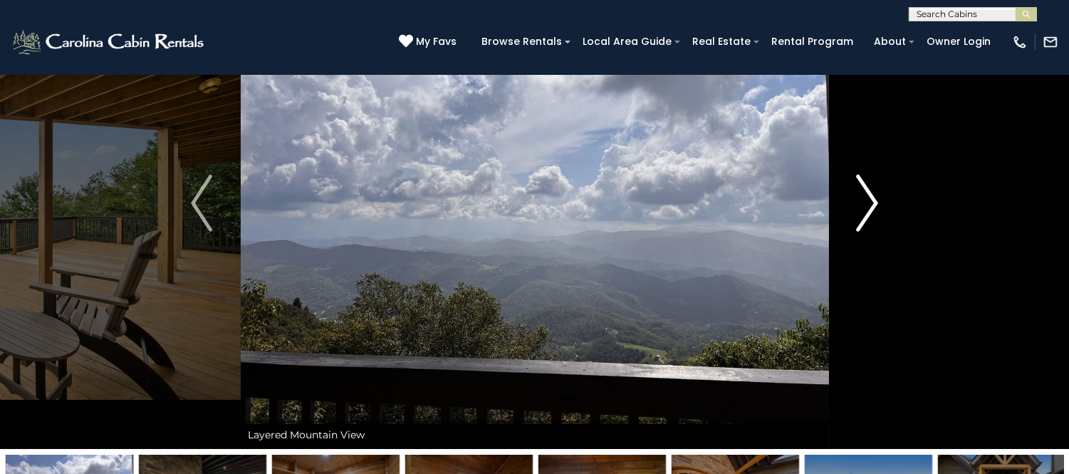
click at [865, 189] on img "Next" at bounding box center [867, 203] width 21 height 57
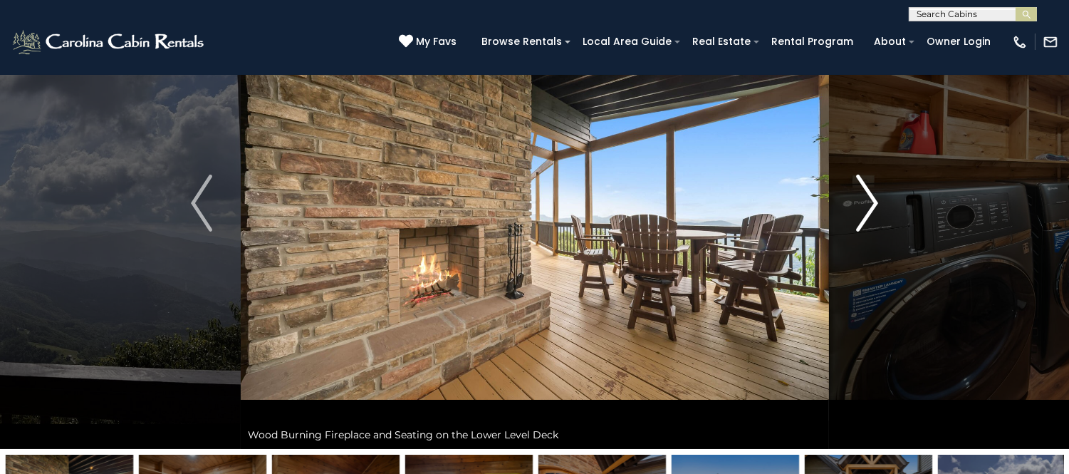
click at [865, 189] on img "Next" at bounding box center [867, 203] width 21 height 57
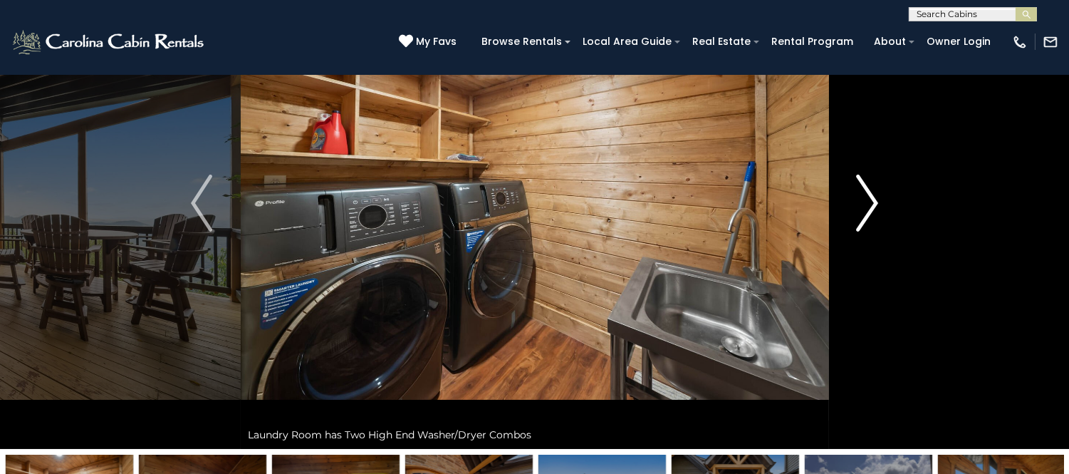
click at [865, 189] on img "Next" at bounding box center [867, 203] width 21 height 57
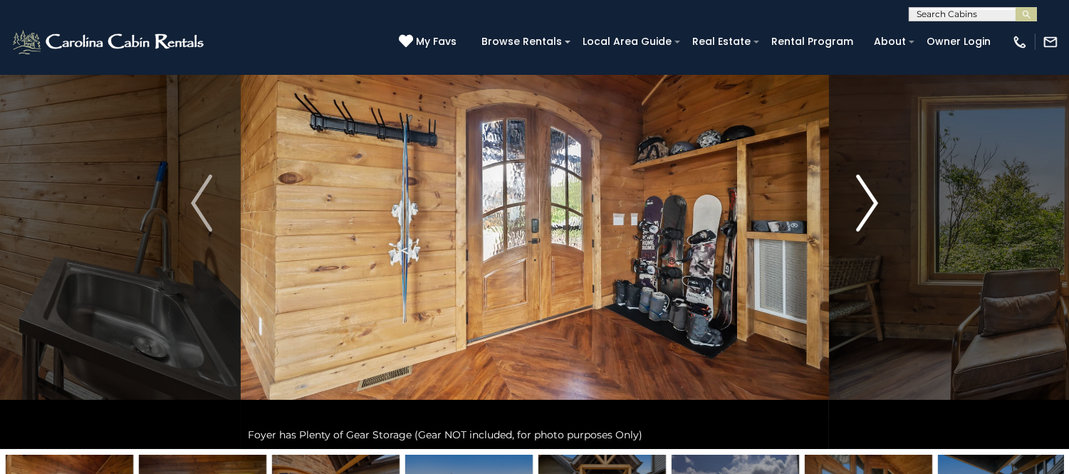
click at [865, 189] on img "Next" at bounding box center [867, 203] width 21 height 57
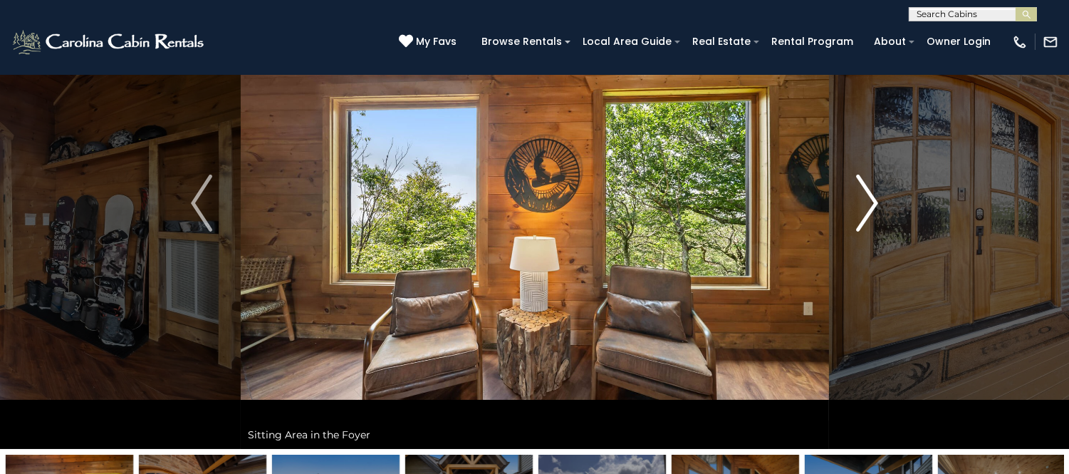
click at [865, 189] on img "Next" at bounding box center [867, 203] width 21 height 57
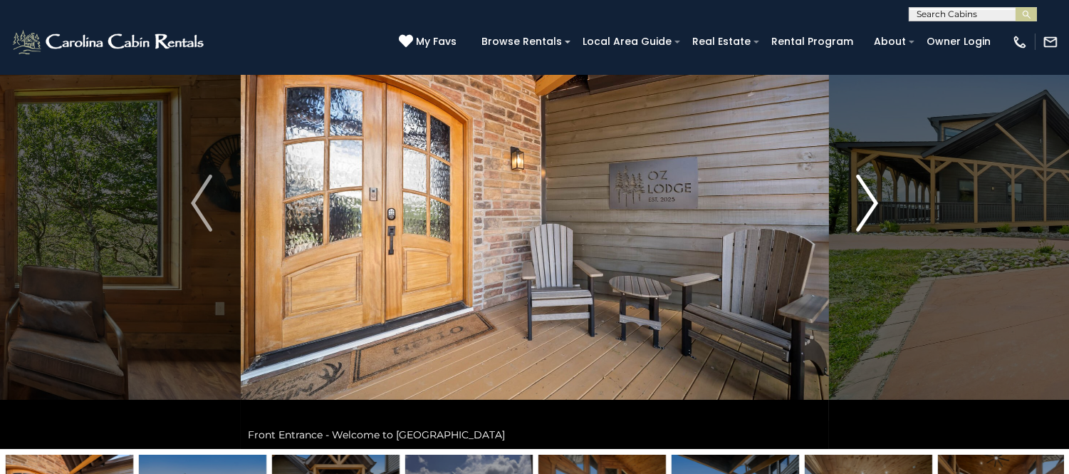
click at [865, 189] on img "Next" at bounding box center [867, 203] width 21 height 57
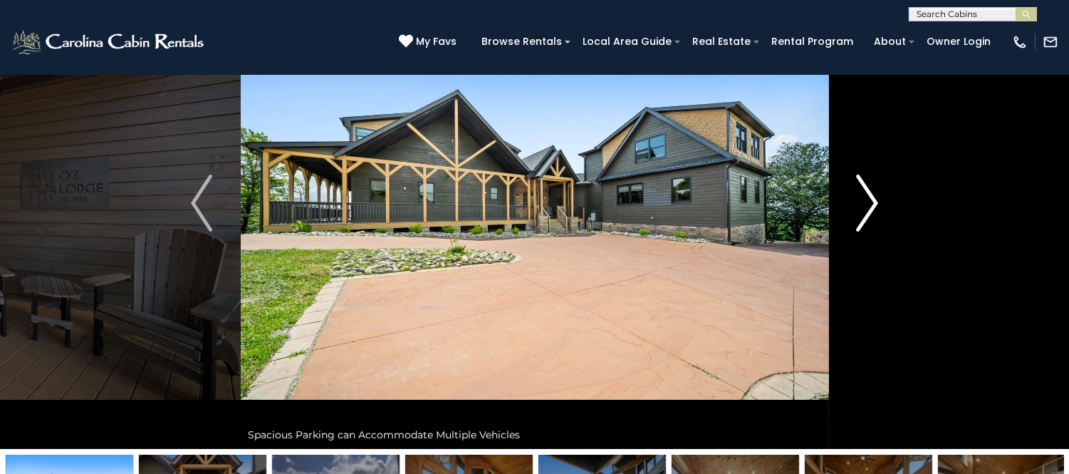
click at [865, 189] on img "Next" at bounding box center [867, 203] width 21 height 57
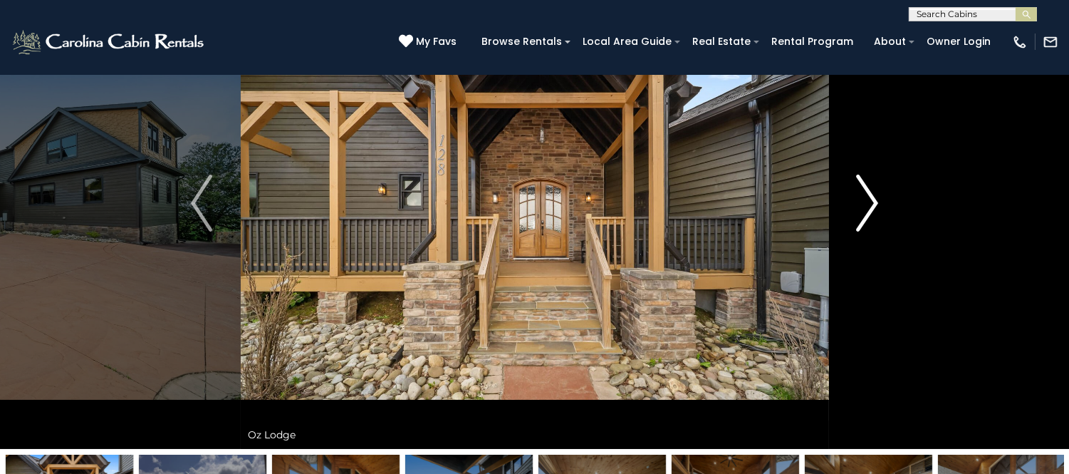
click at [865, 189] on img "Next" at bounding box center [867, 203] width 21 height 57
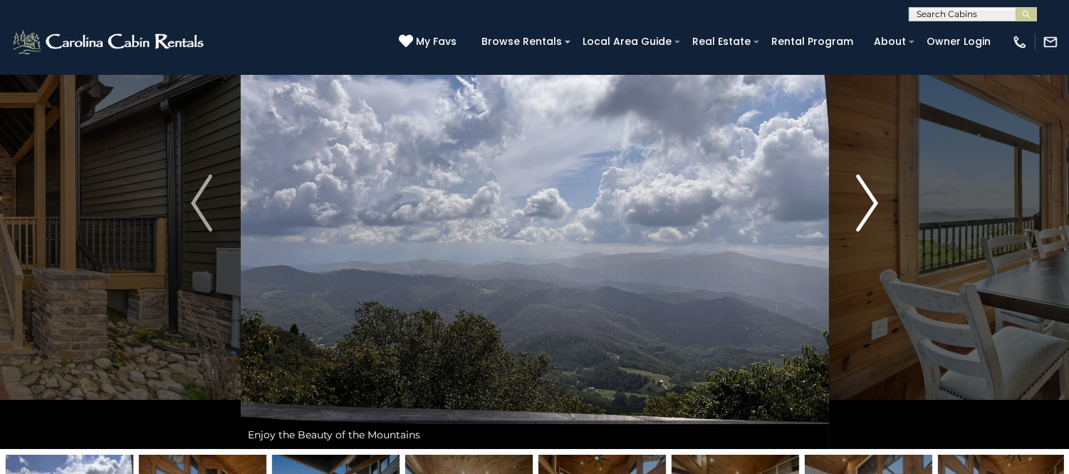
click at [865, 189] on img "Next" at bounding box center [867, 203] width 21 height 57
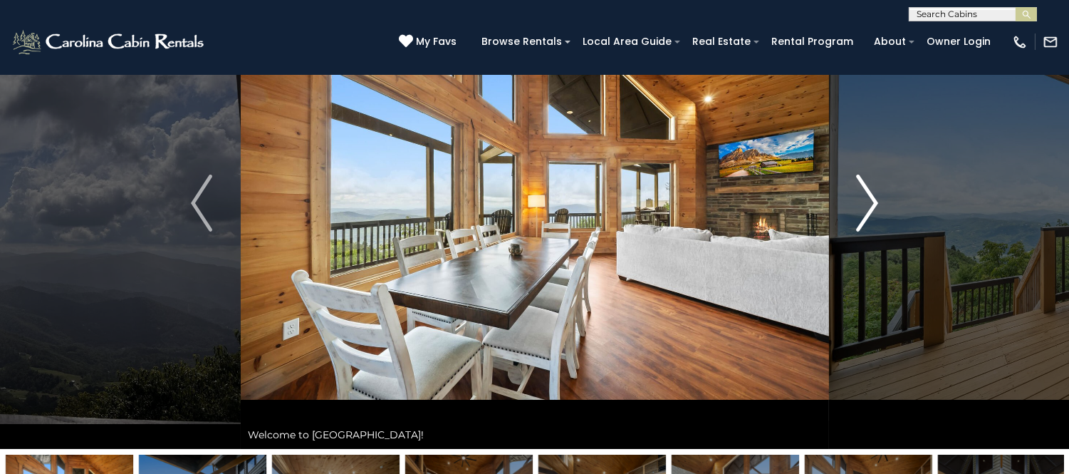
click at [865, 196] on img "Next" at bounding box center [867, 203] width 21 height 57
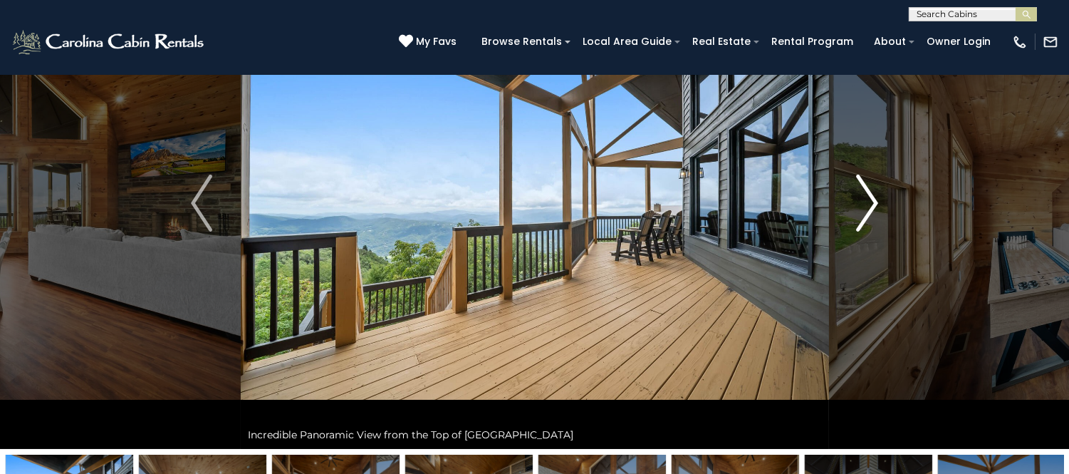
click at [865, 196] on img "Next" at bounding box center [867, 203] width 21 height 57
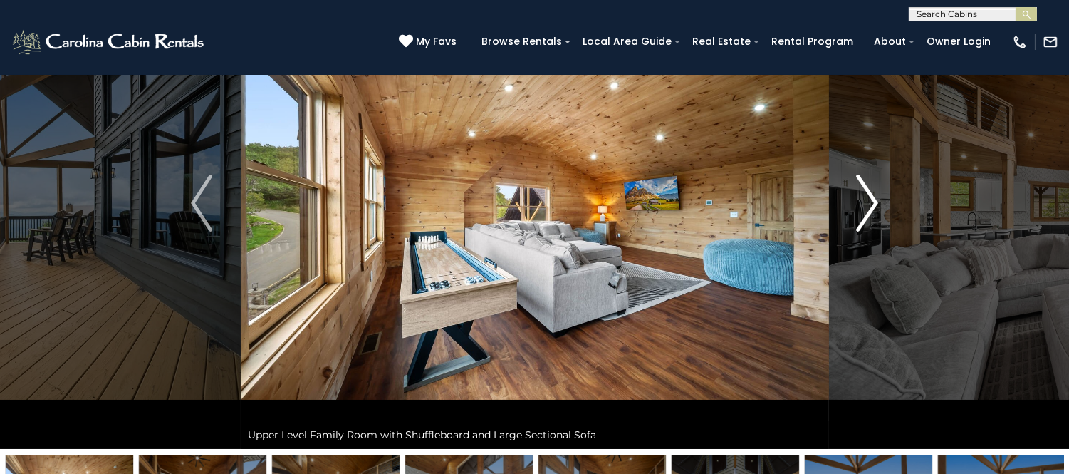
click at [865, 196] on img "Next" at bounding box center [867, 203] width 21 height 57
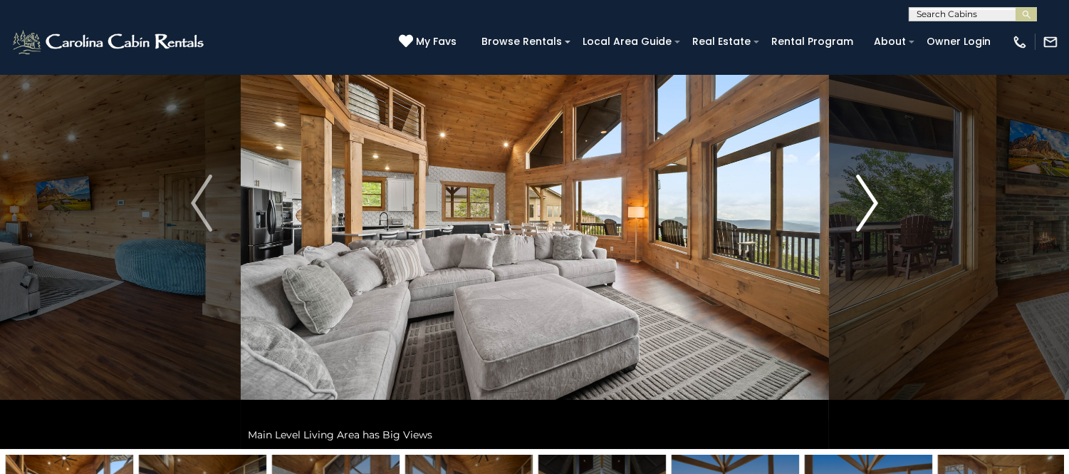
click at [865, 196] on img "Next" at bounding box center [867, 203] width 21 height 57
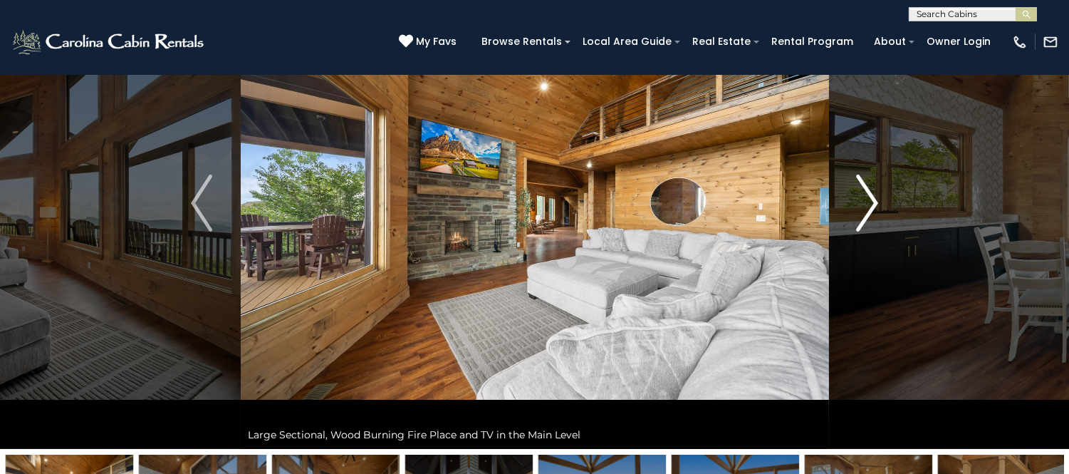
click at [865, 196] on img "Next" at bounding box center [867, 203] width 21 height 57
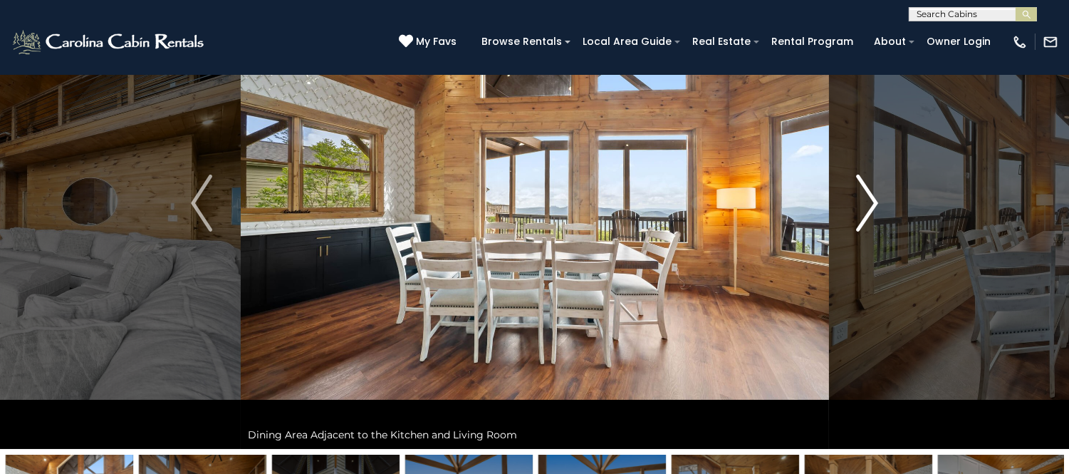
click at [865, 196] on img "Next" at bounding box center [867, 203] width 21 height 57
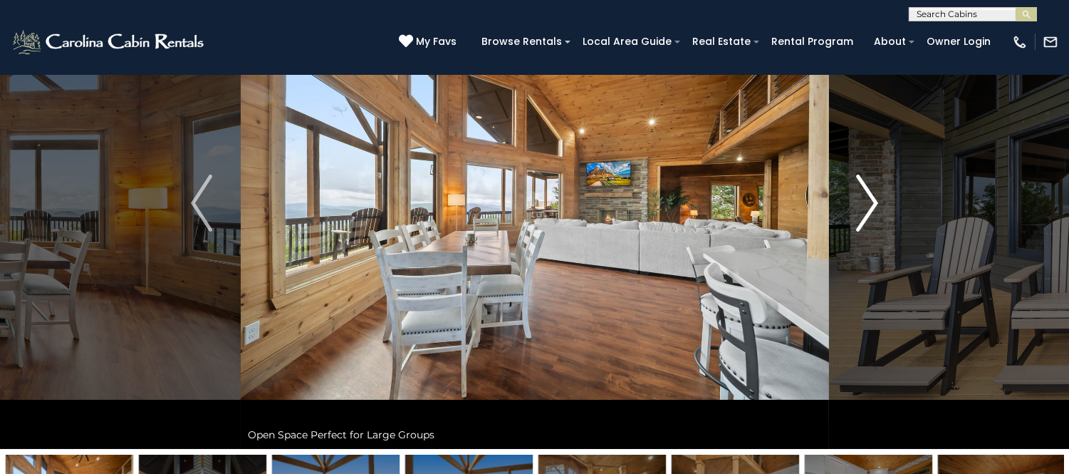
click at [865, 196] on img "Next" at bounding box center [867, 203] width 21 height 57
